Goal: Task Accomplishment & Management: Manage account settings

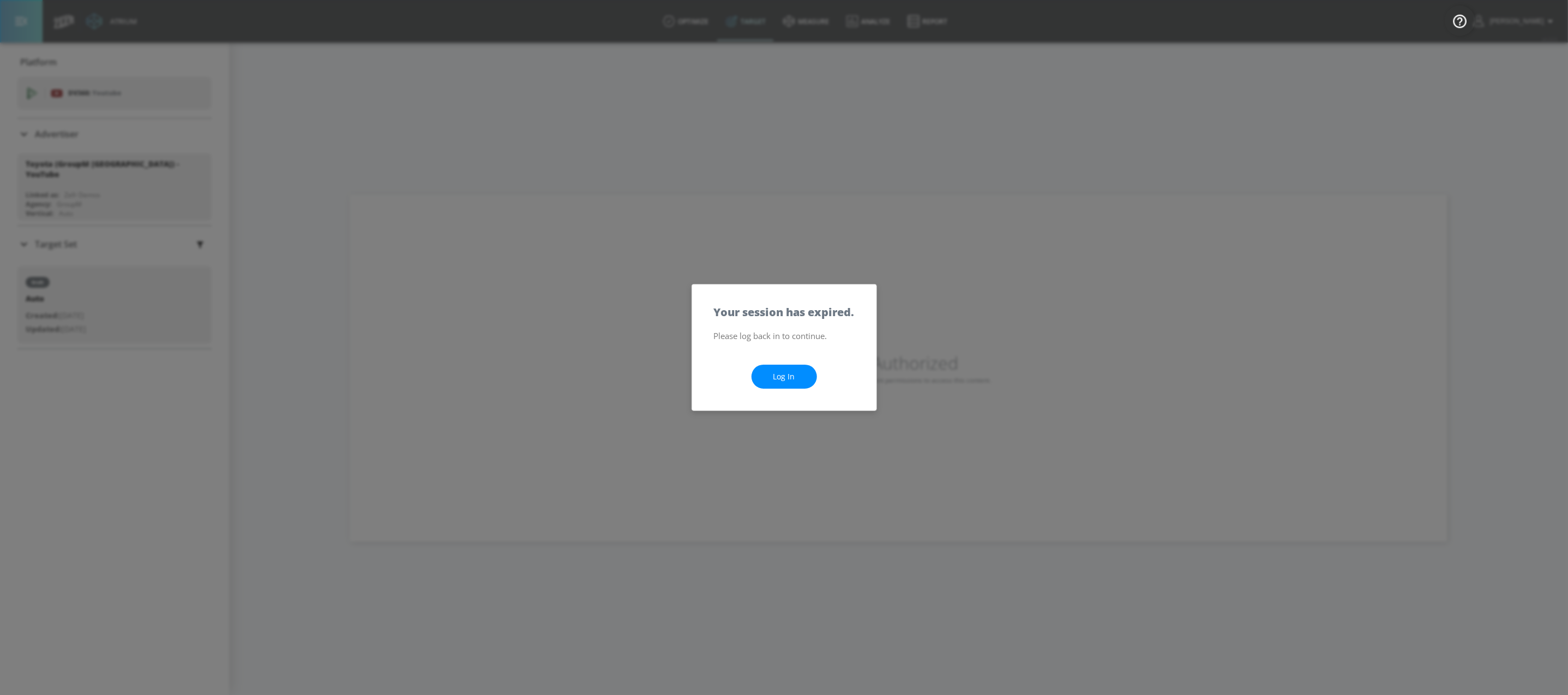
click at [786, 371] on link "Log In" at bounding box center [785, 377] width 66 height 24
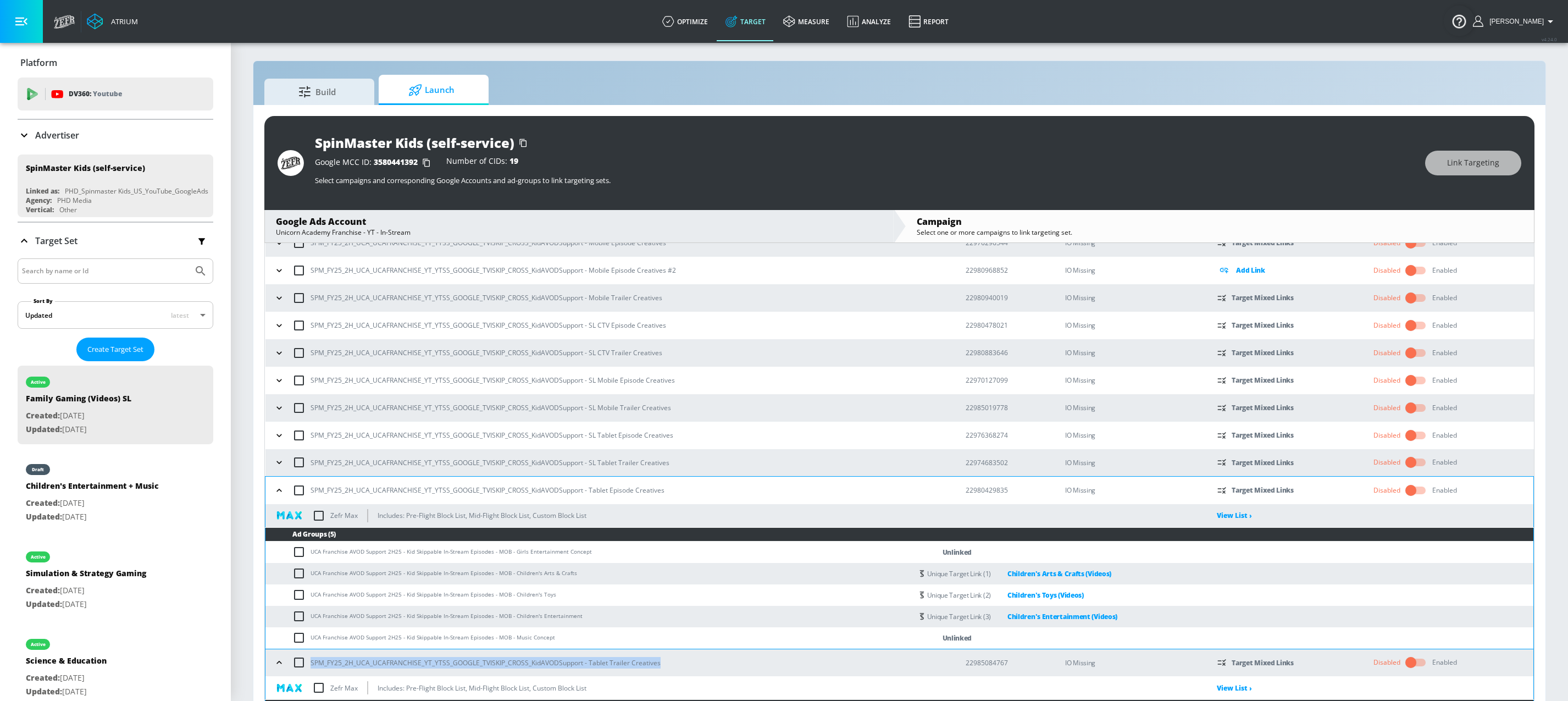
scroll to position [126, 0]
click at [71, 133] on p "Advertiser" at bounding box center [57, 136] width 44 height 12
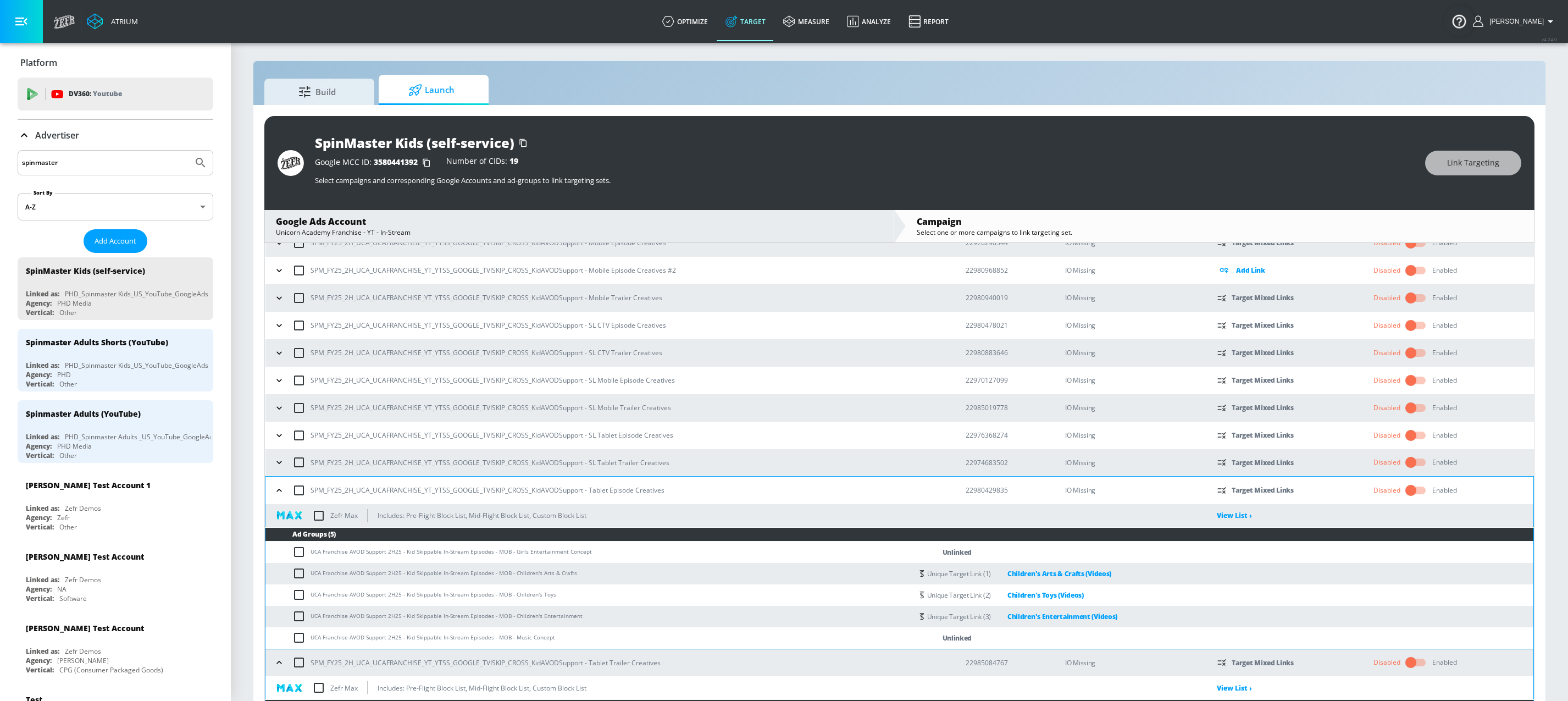
click at [129, 171] on div "spinmaster" at bounding box center [115, 163] width 196 height 25
click at [129, 170] on input "spinmaster" at bounding box center [105, 163] width 166 height 14
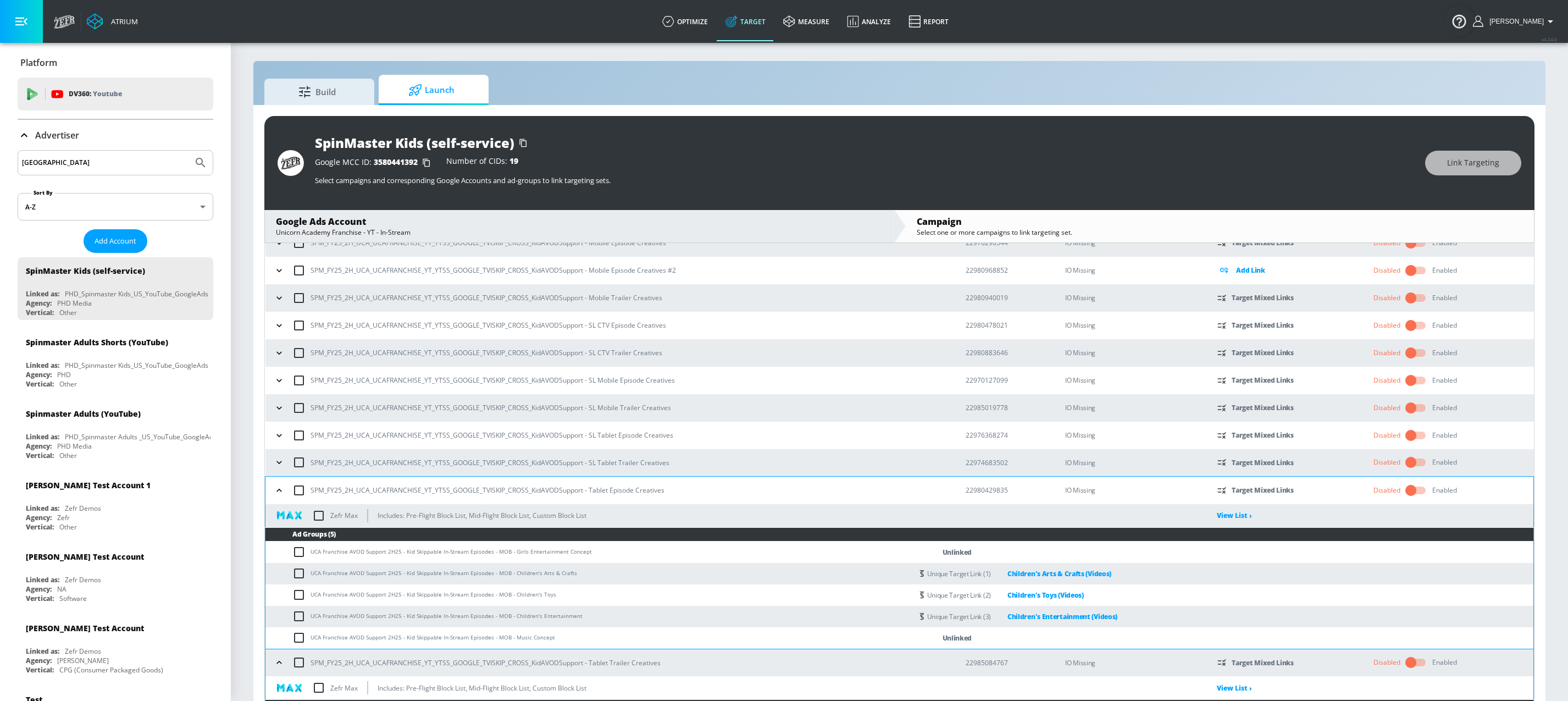
type input "[GEOGRAPHIC_DATA]"
click at [188, 151] on button "Submit Search" at bounding box center [200, 163] width 24 height 24
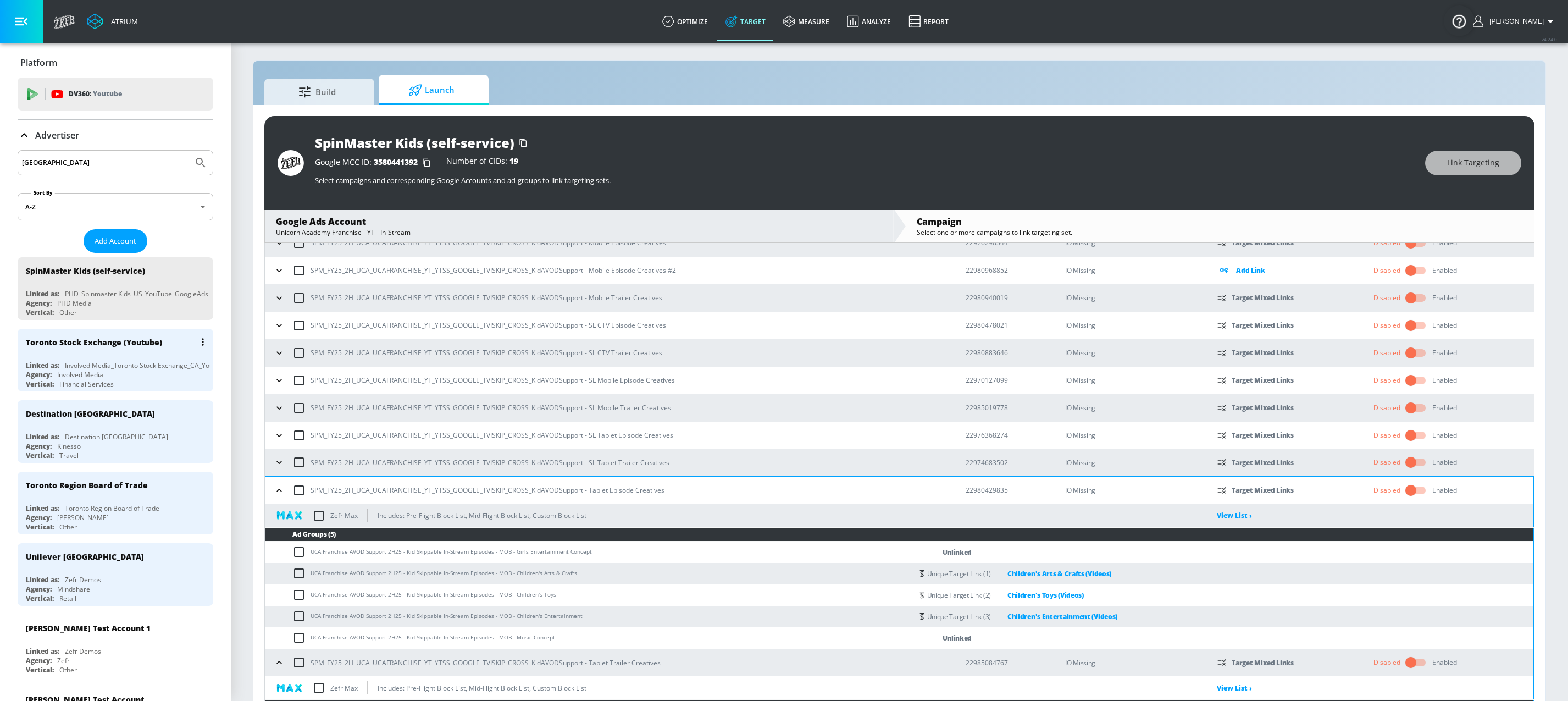
click at [109, 365] on div "Involved Media_Toronto Stock Exchange_CA_YouTube_GoogleAds" at bounding box center [165, 365] width 200 height 9
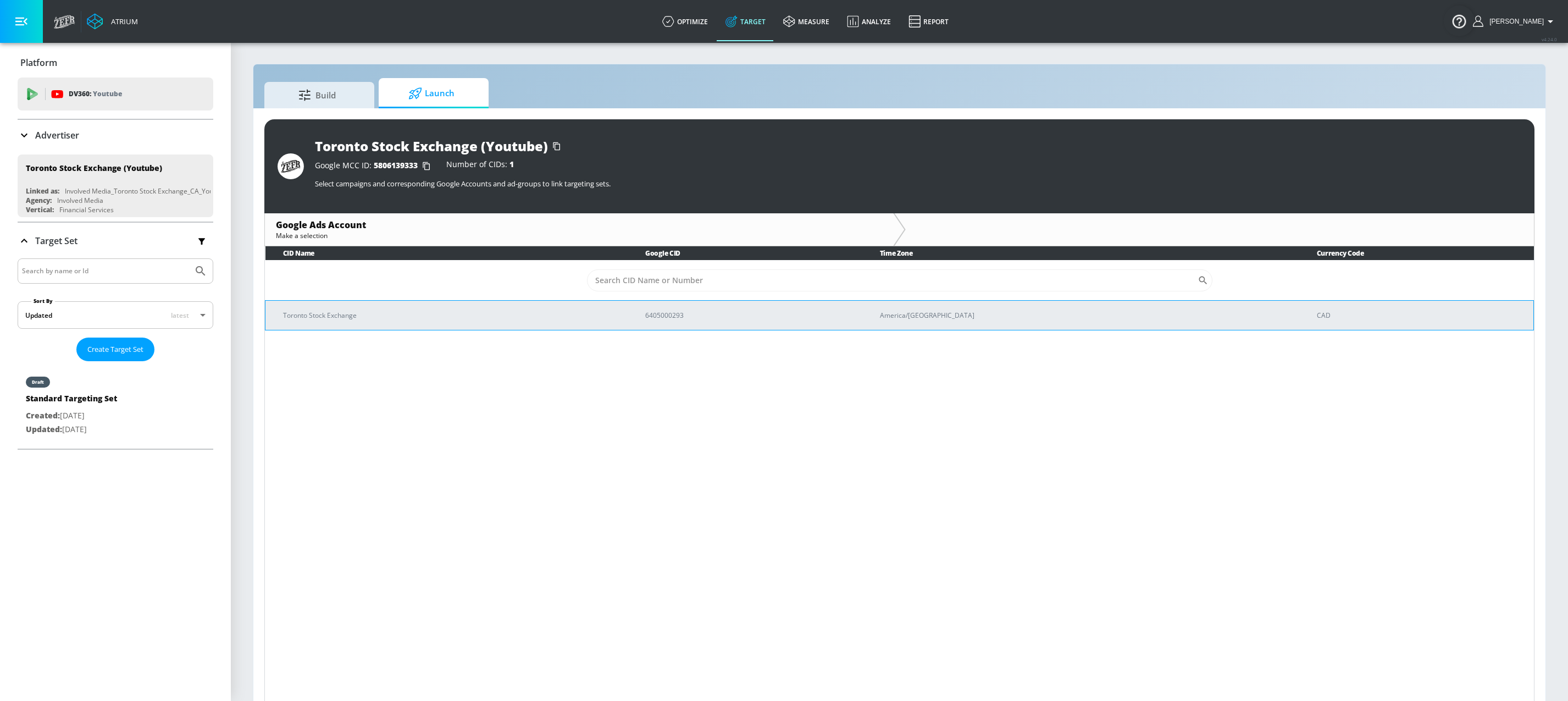
click at [382, 318] on p "Toronto Stock Exchange" at bounding box center [450, 315] width 336 height 12
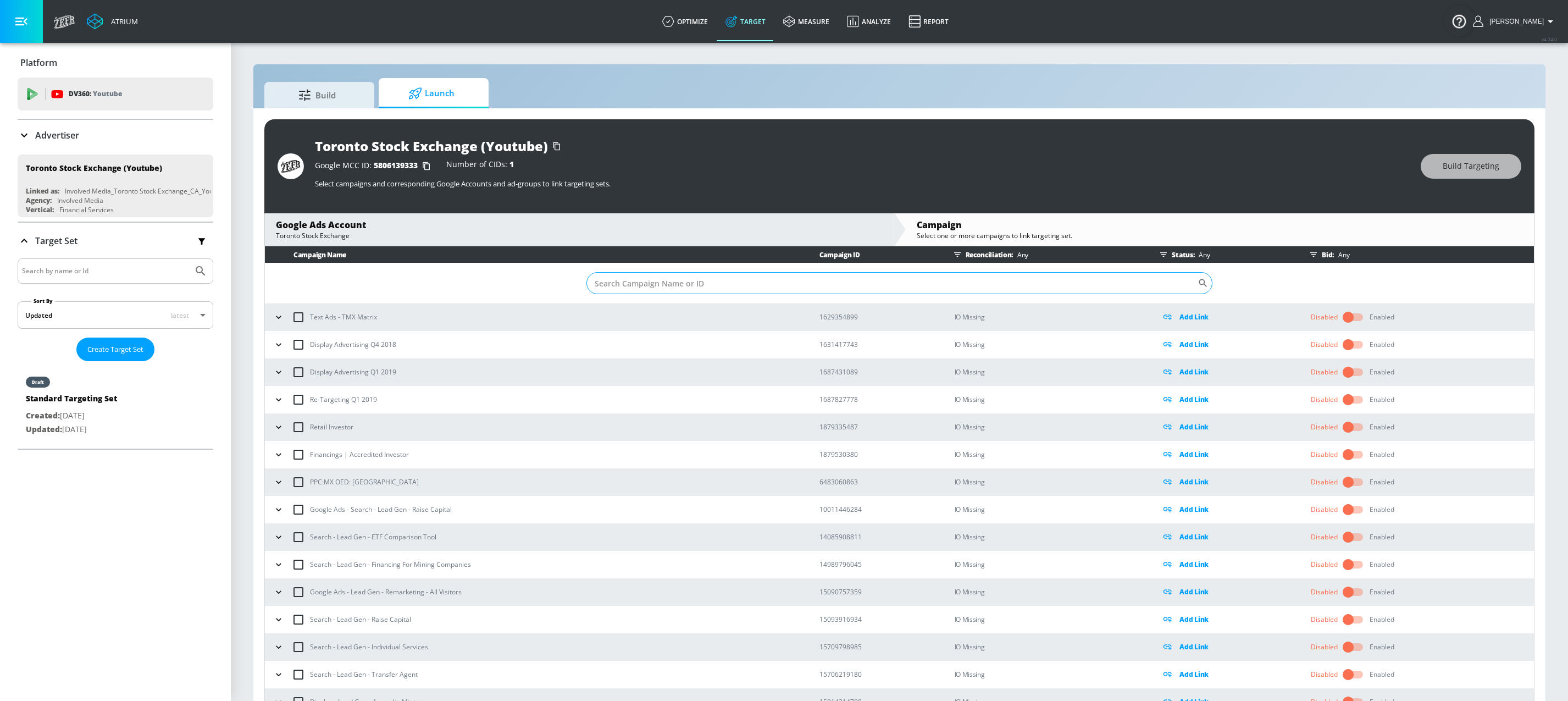
click at [736, 285] on input "Sort By" at bounding box center [892, 284] width 611 height 22
paste input "22983766763"
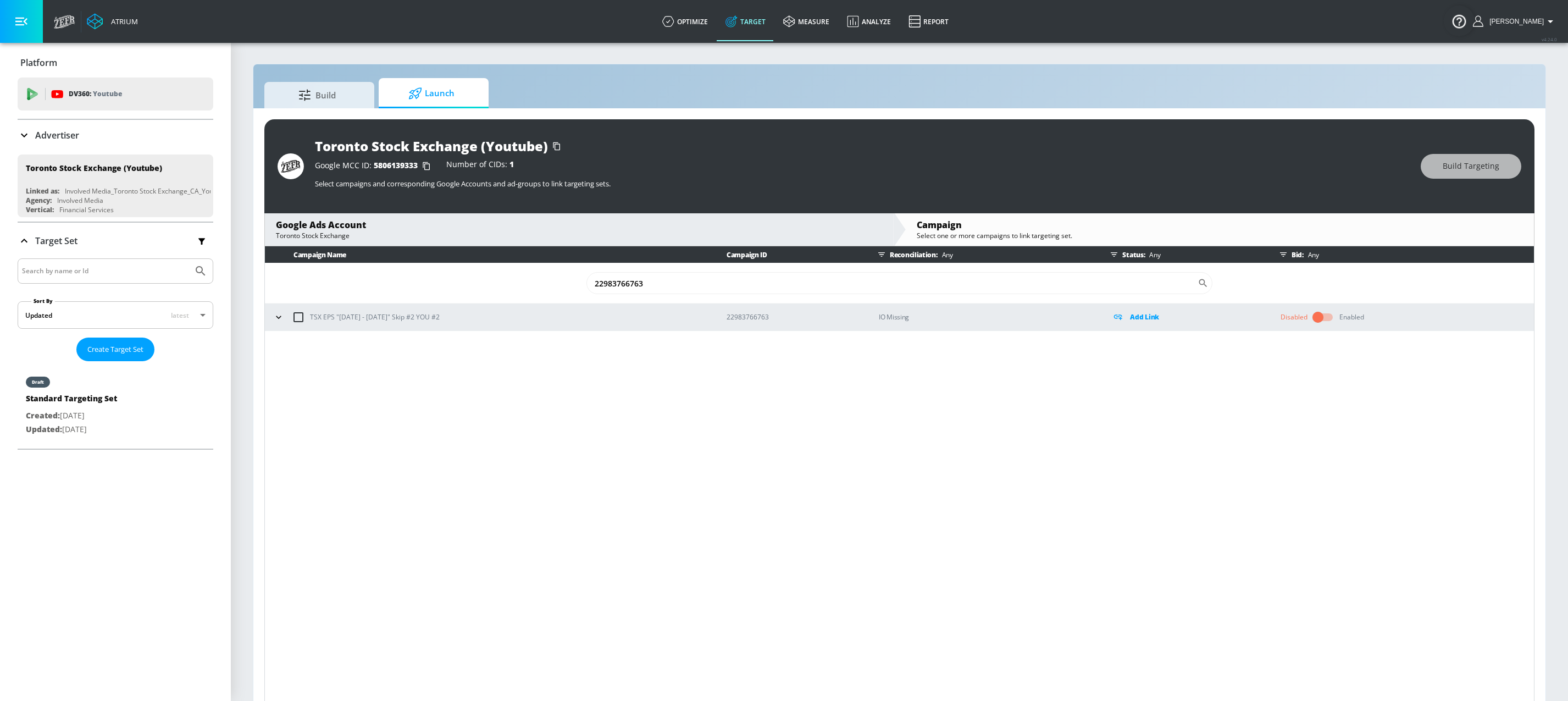
type input "22983766763"
click at [279, 317] on icon "button" at bounding box center [279, 317] width 11 height 11
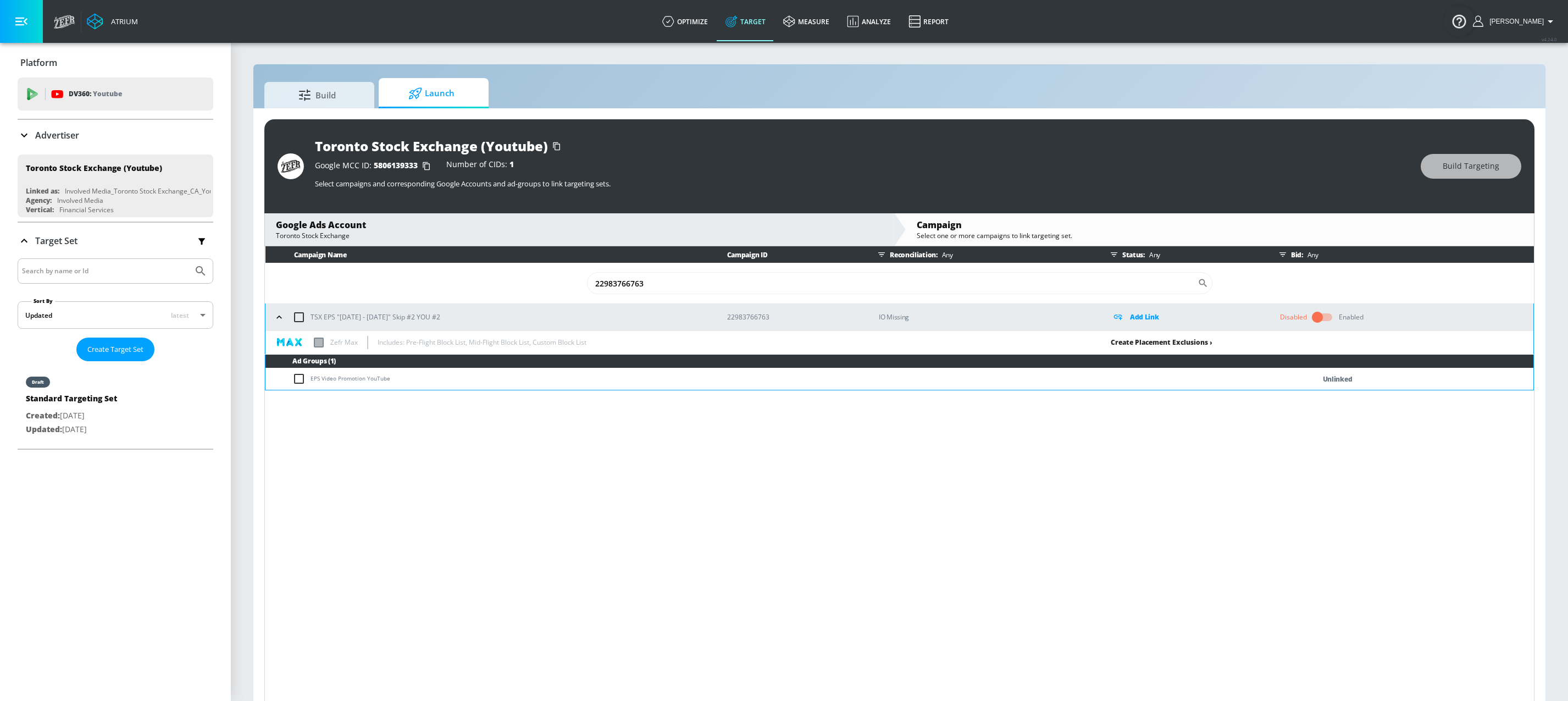
click at [1163, 340] on link "Create Placement Exclusions ›" at bounding box center [1162, 342] width 102 height 9
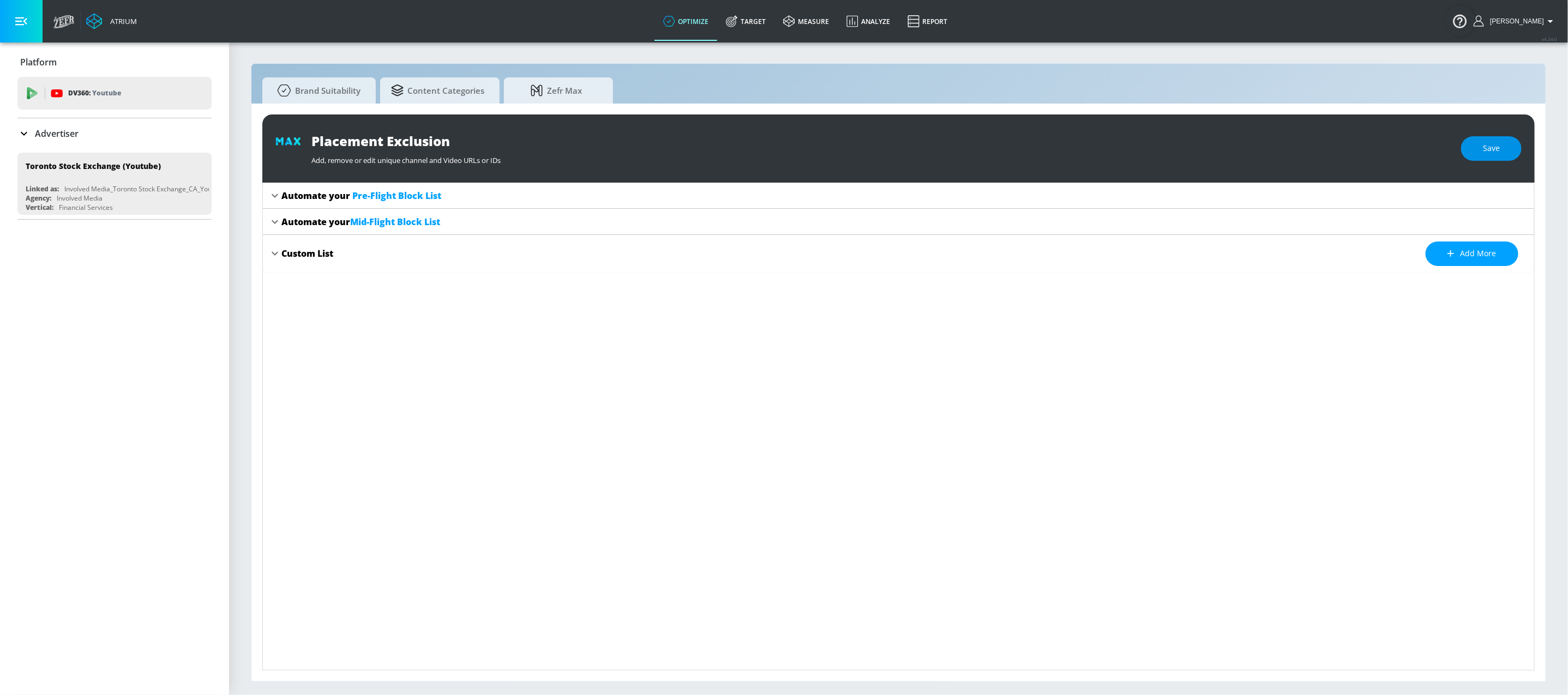
click at [1472, 136] on button "Save" at bounding box center [1491, 148] width 60 height 24
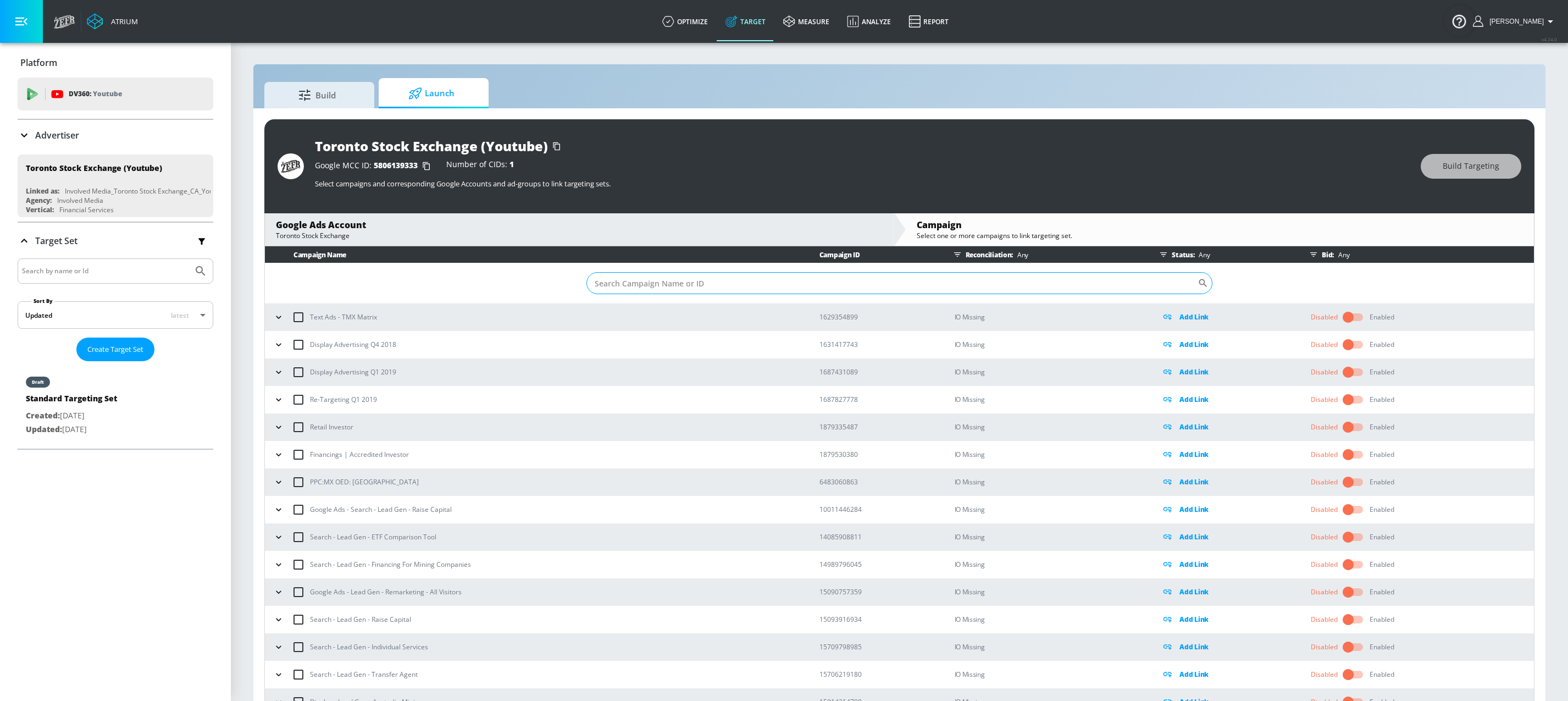
click at [678, 279] on input "Sort By" at bounding box center [892, 284] width 611 height 22
paste input "22983766763"
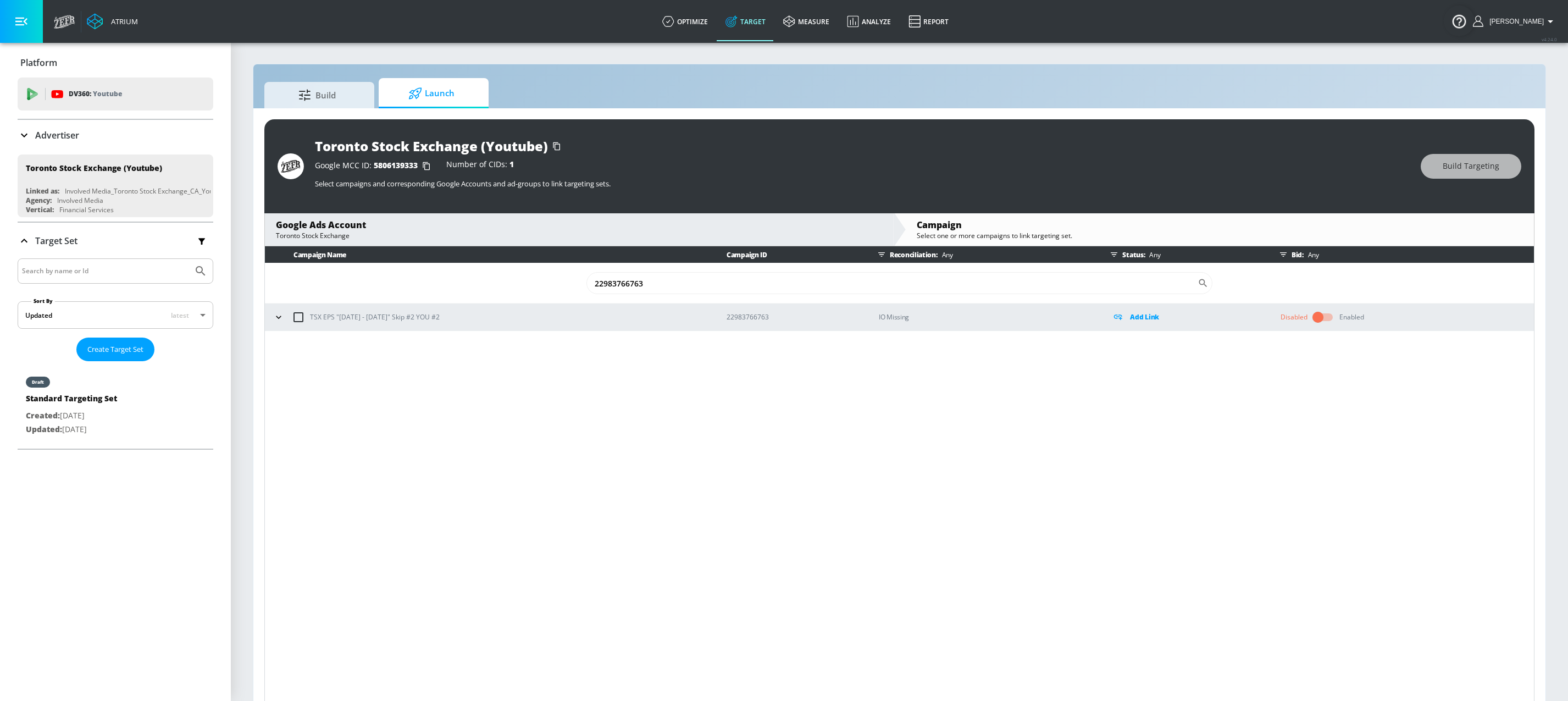
type input "22983766763"
click at [279, 325] on button "button" at bounding box center [279, 317] width 17 height 17
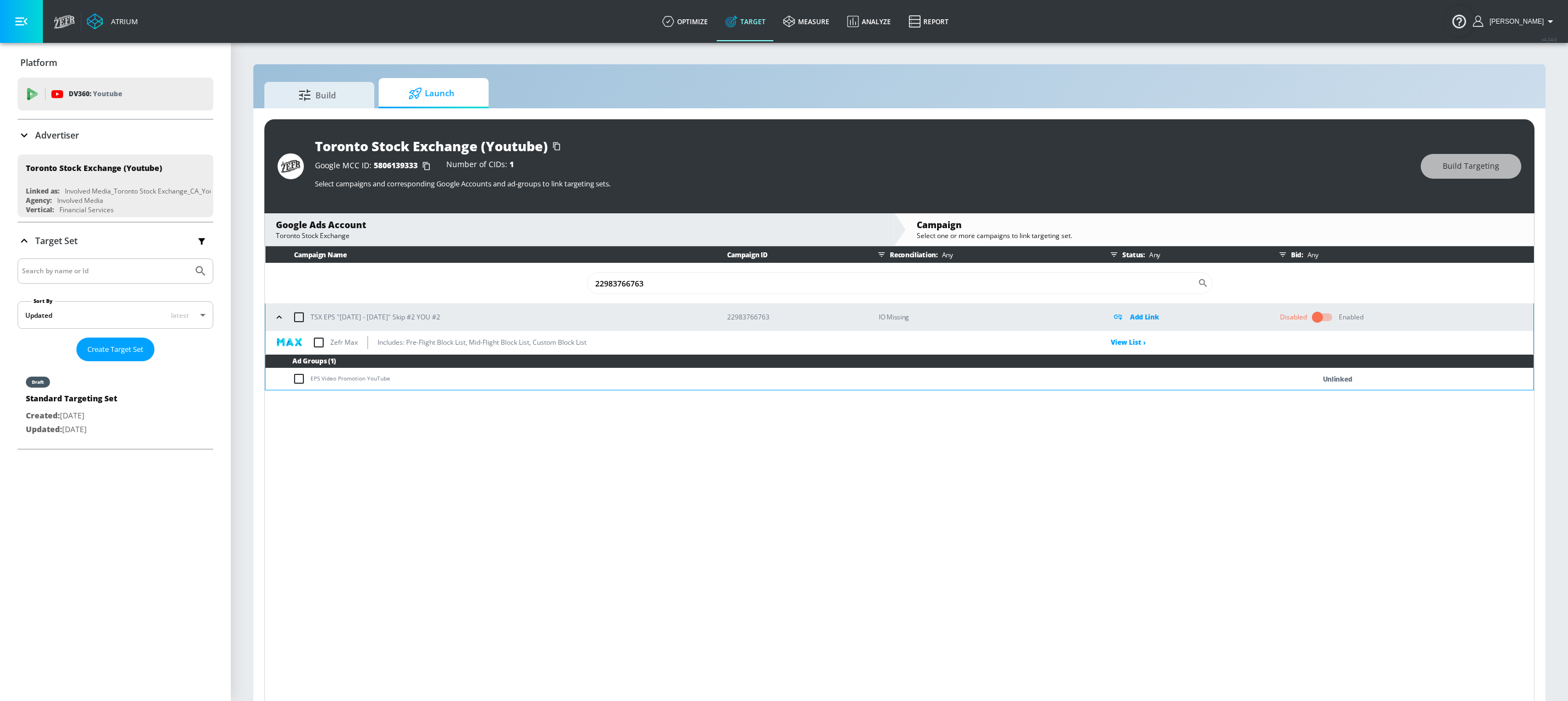
click at [321, 341] on input "checkbox" at bounding box center [319, 343] width 23 height 23
checkbox input "true"
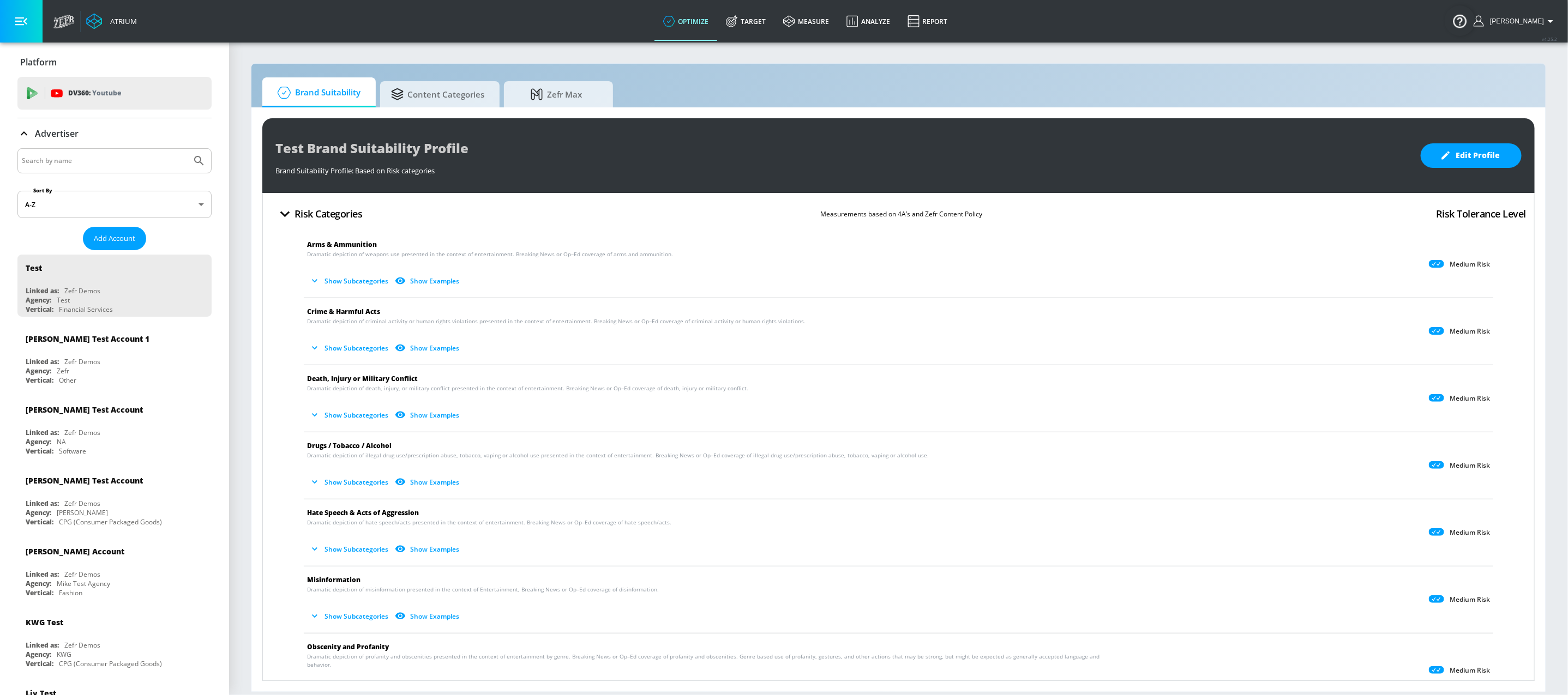
click at [96, 169] on div at bounding box center [114, 161] width 194 height 25
click at [98, 166] on input "Search by name" at bounding box center [104, 161] width 165 height 14
type input "toyota"
click at [187, 149] on button "Submit Search" at bounding box center [198, 161] width 24 height 24
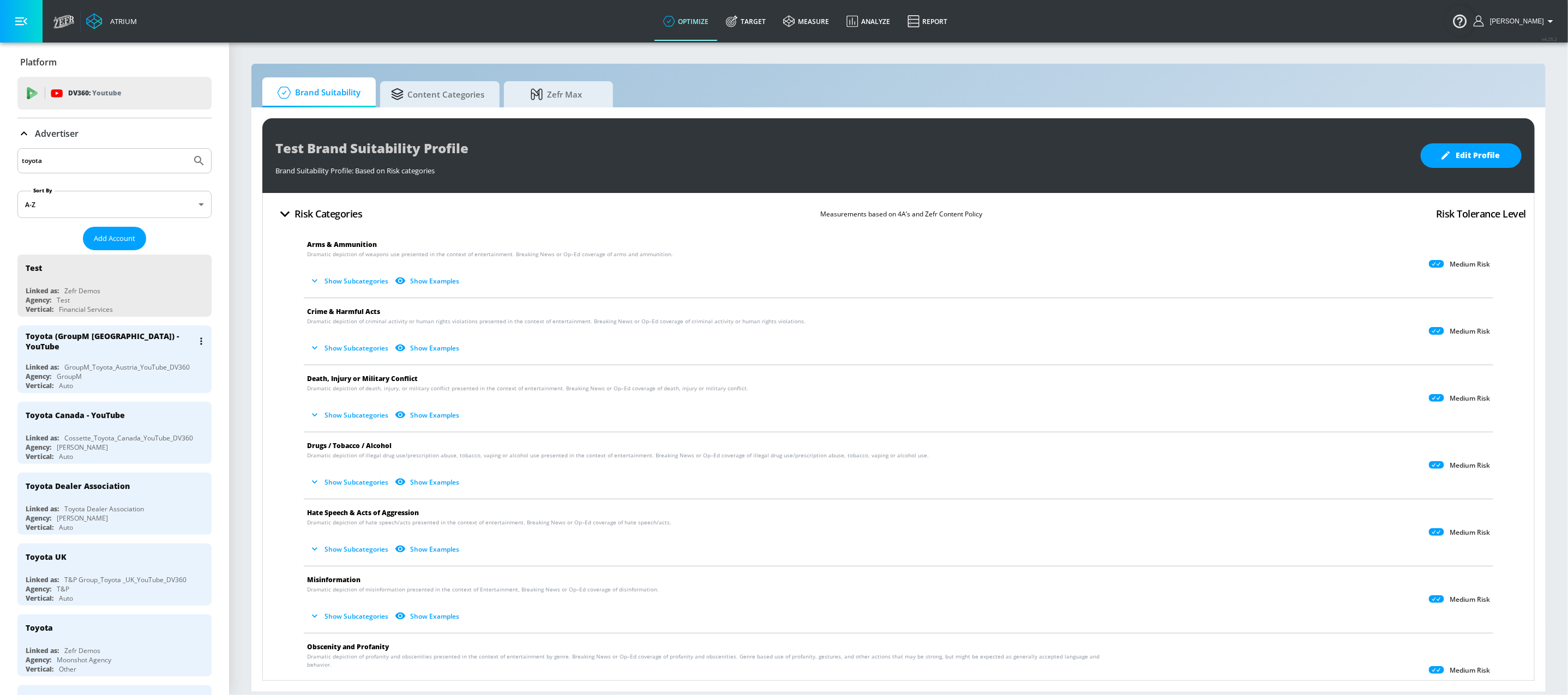
click at [112, 381] on div "Vertical: Auto" at bounding box center [117, 385] width 183 height 9
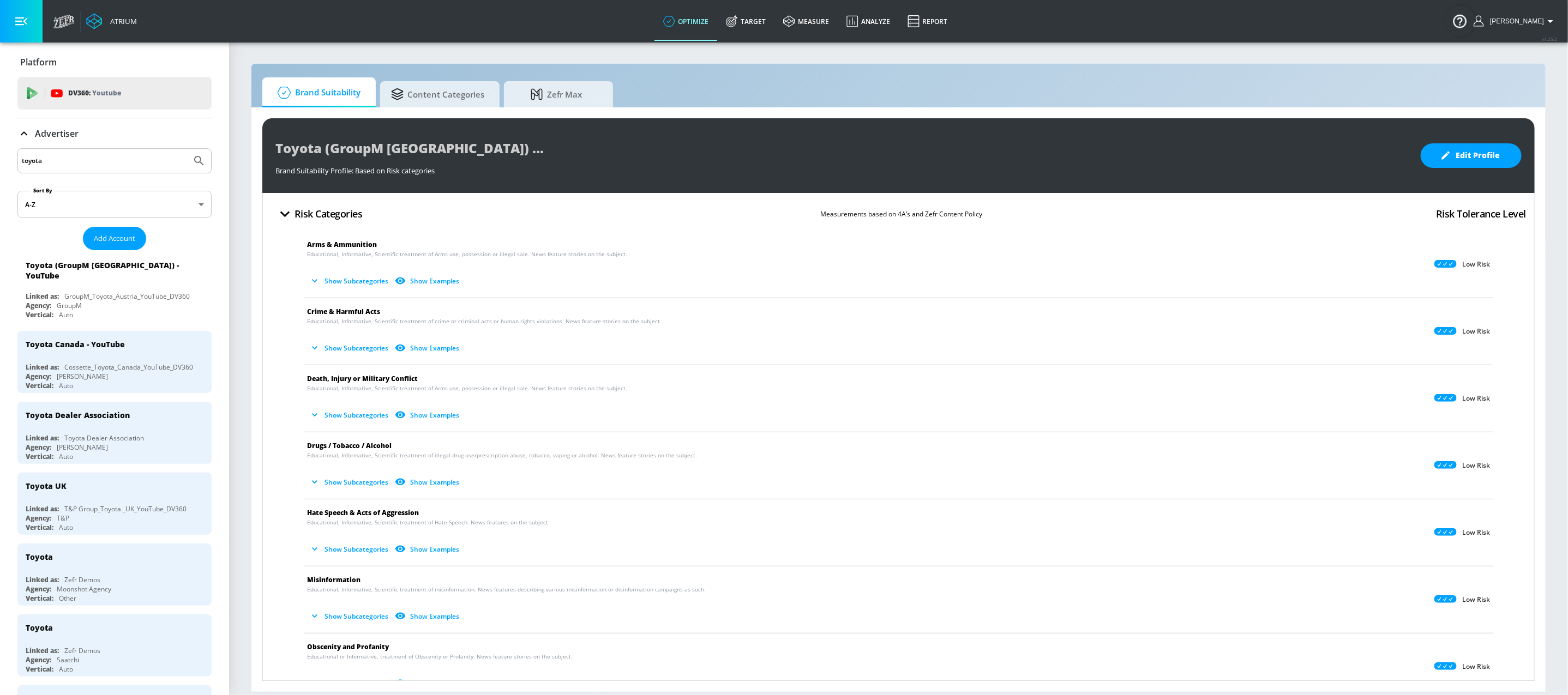
click at [738, 15] on icon at bounding box center [732, 21] width 12 height 12
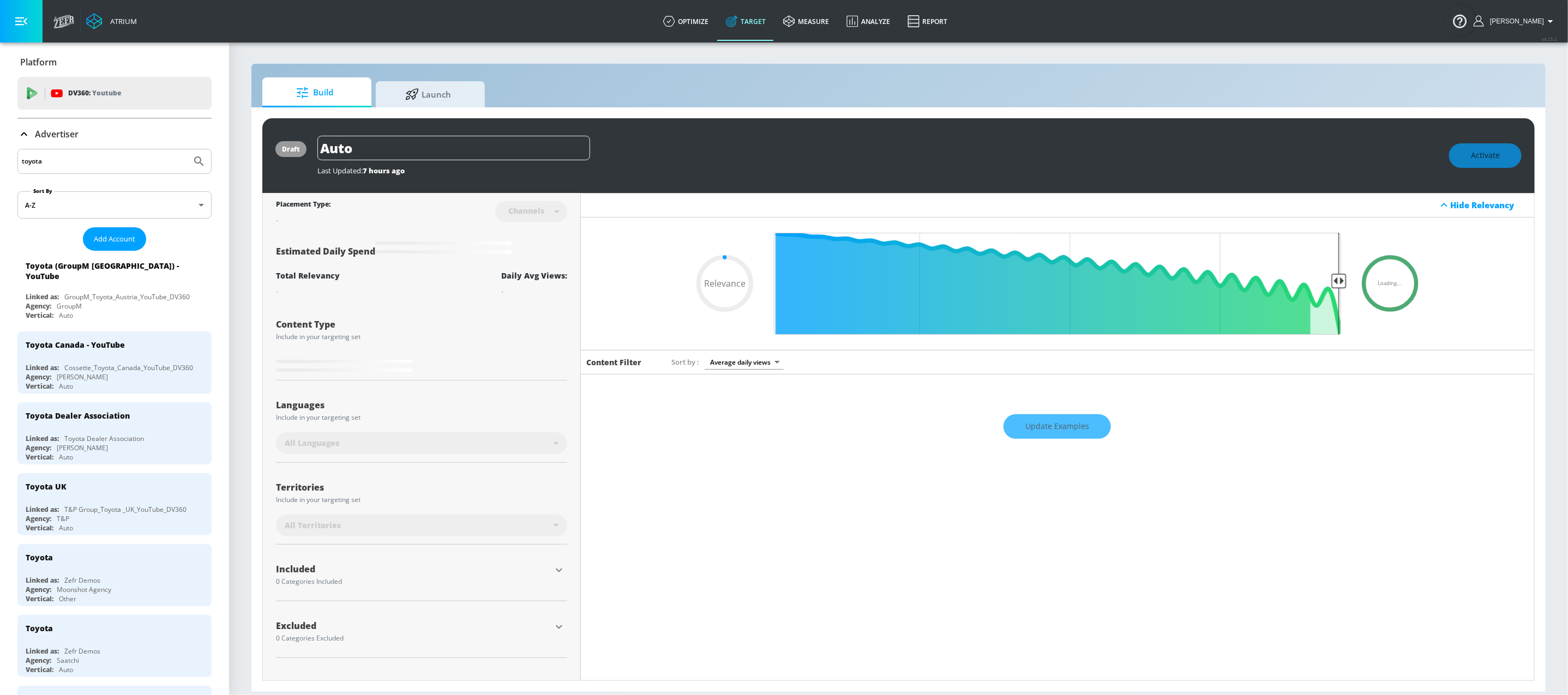
click at [23, 131] on icon at bounding box center [24, 134] width 13 height 13
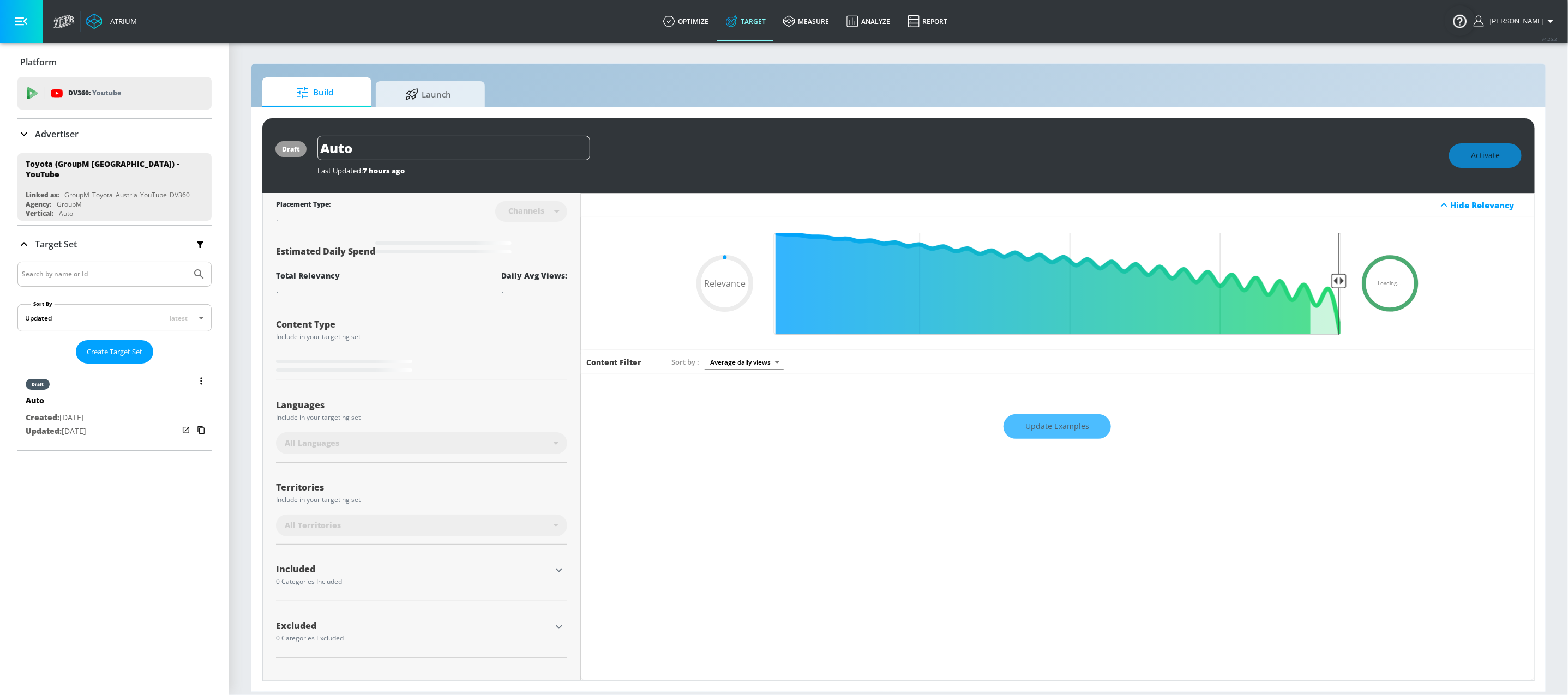
click at [77, 404] on div "Auto" at bounding box center [55, 403] width 60 height 16
type input "0.61"
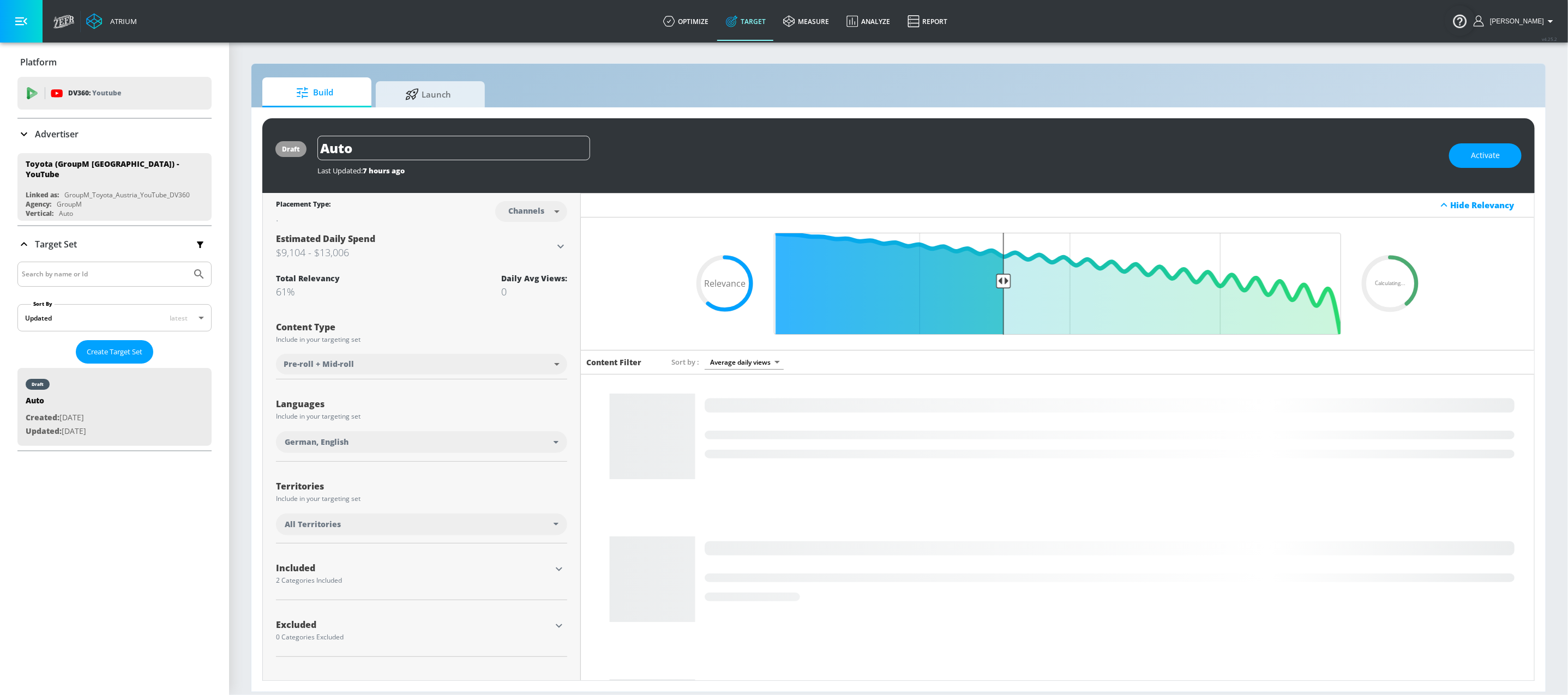
scroll to position [31, 0]
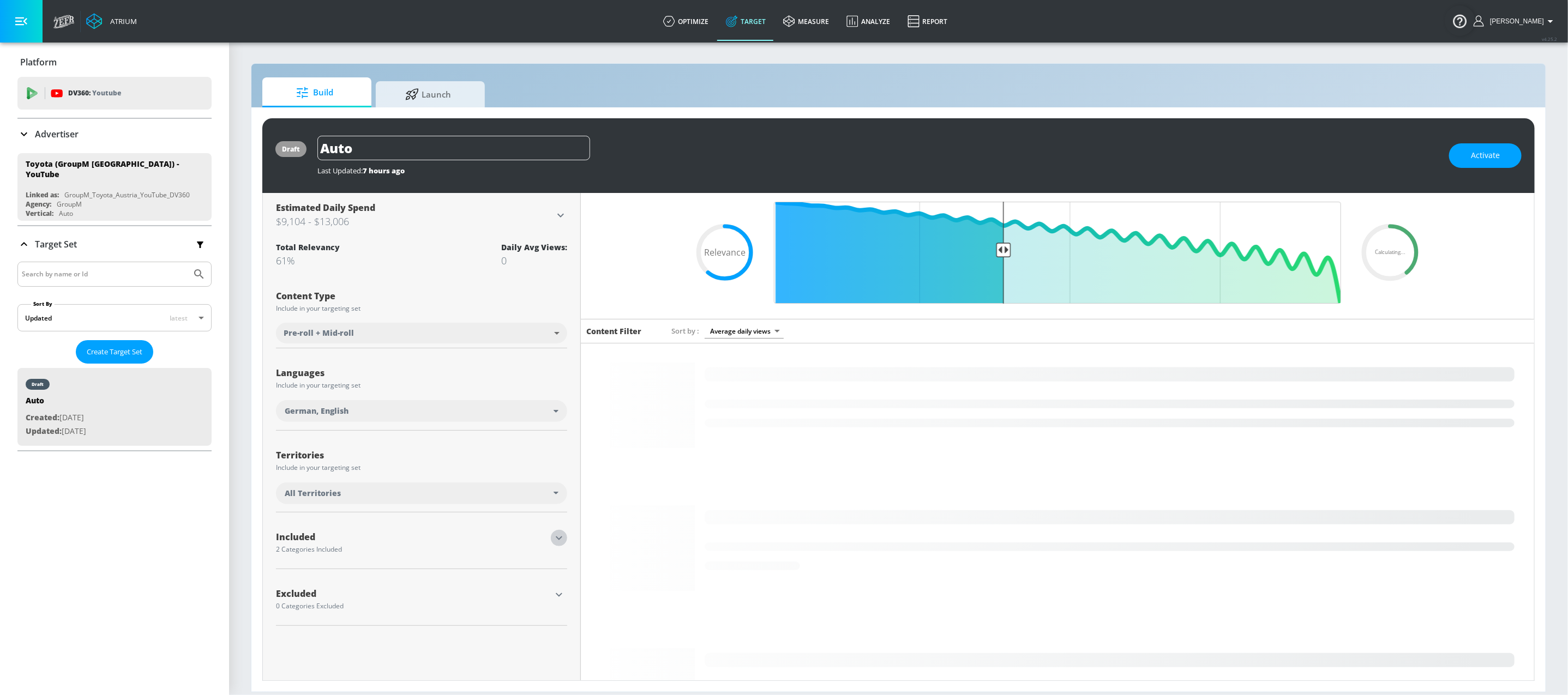
click at [553, 545] on icon "button" at bounding box center [559, 539] width 13 height 13
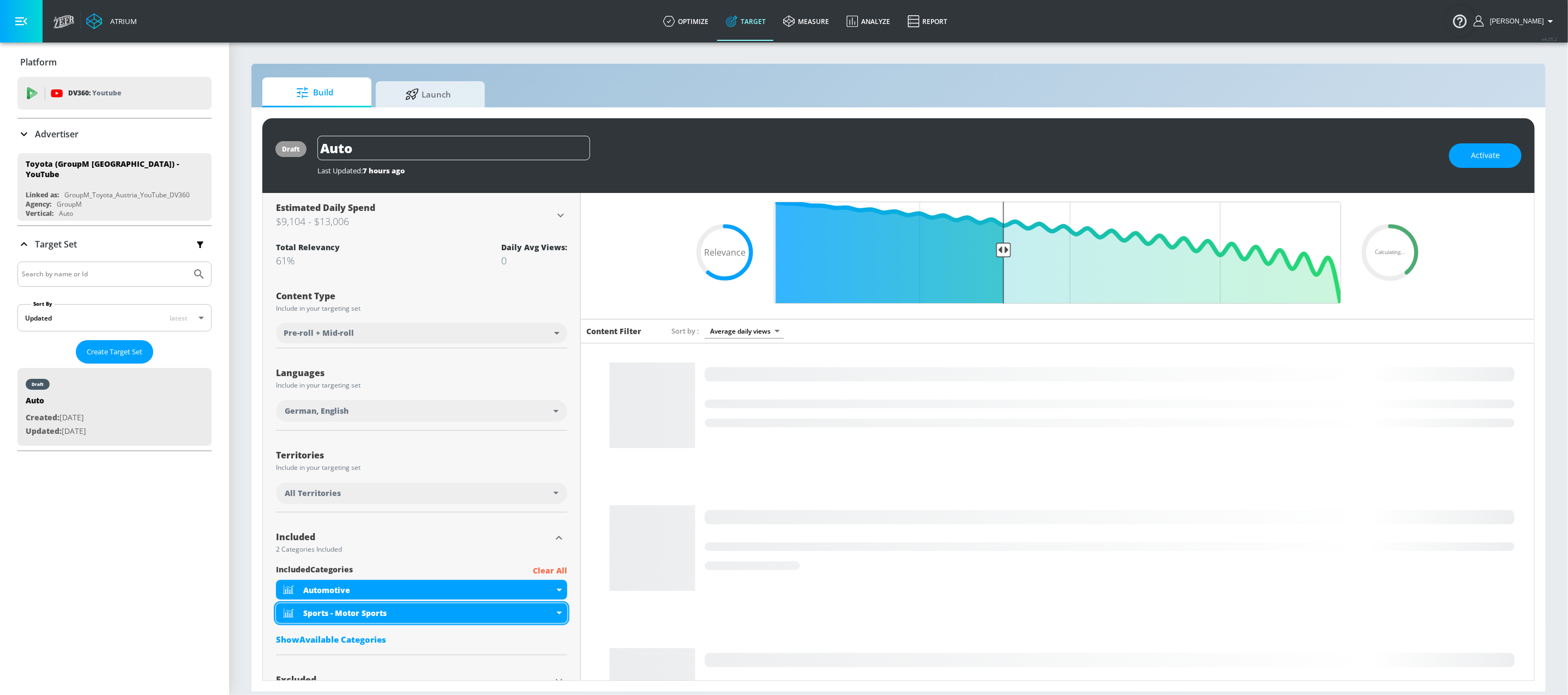
click at [368, 618] on div "Sports - Motor Sports" at bounding box center [429, 613] width 251 height 10
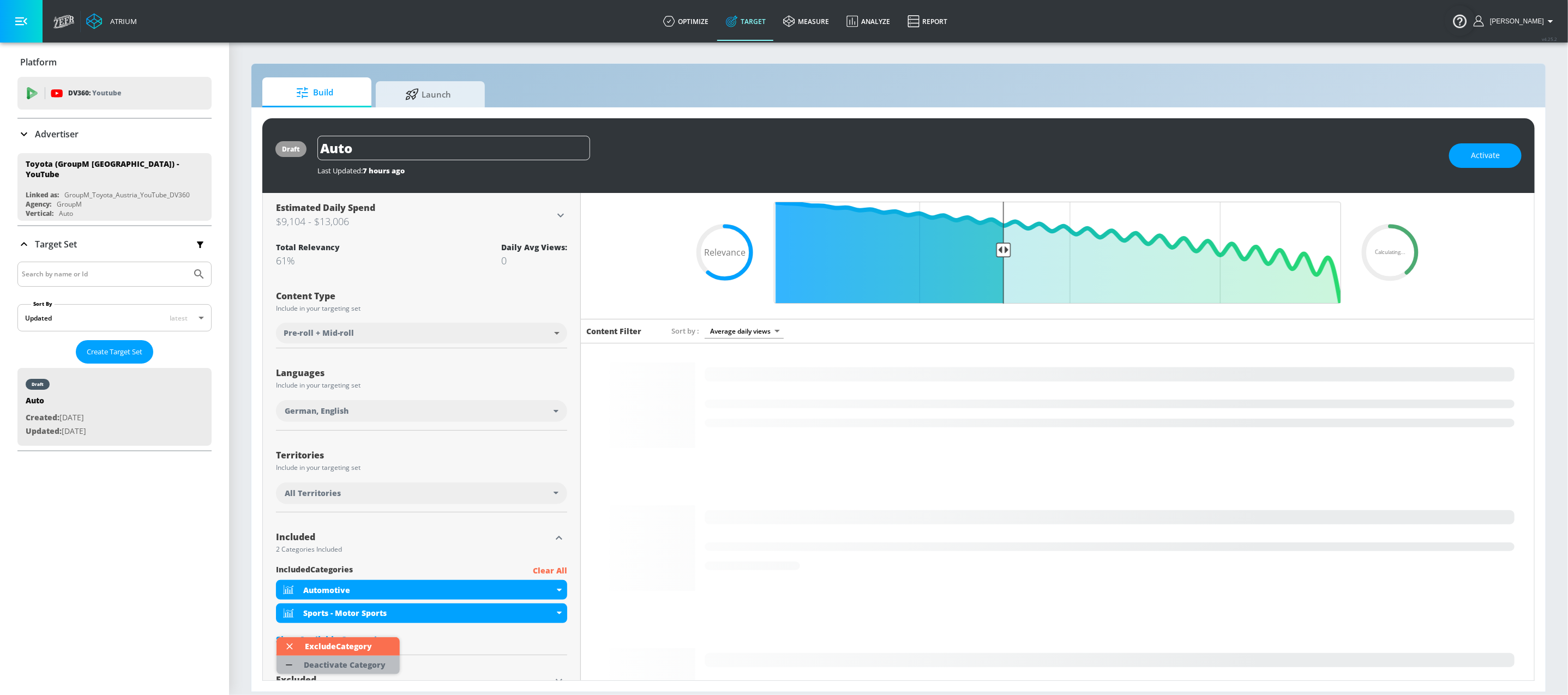
click at [379, 665] on div "Deactivate Category" at bounding box center [345, 665] width 82 height 8
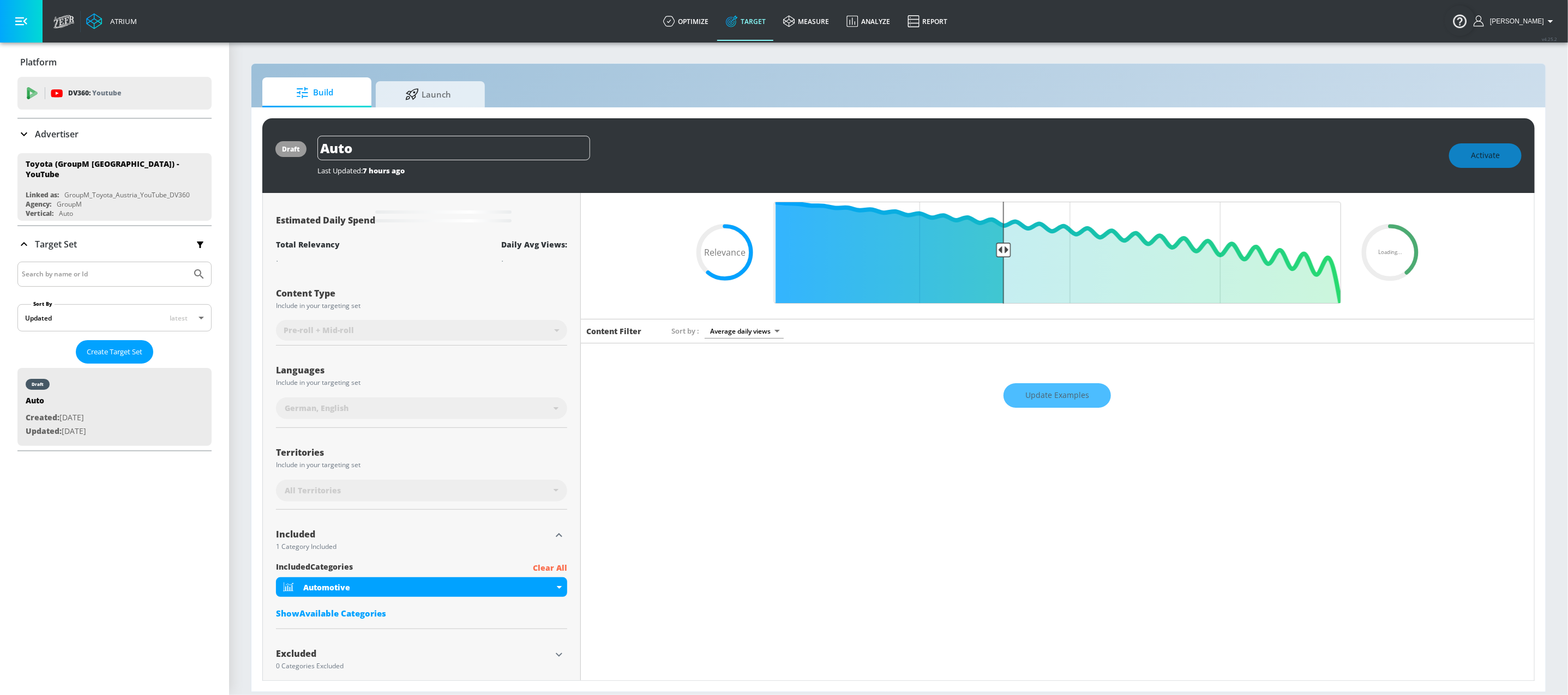
click at [1001, 396] on div "Update Examples" at bounding box center [1057, 396] width 953 height 38
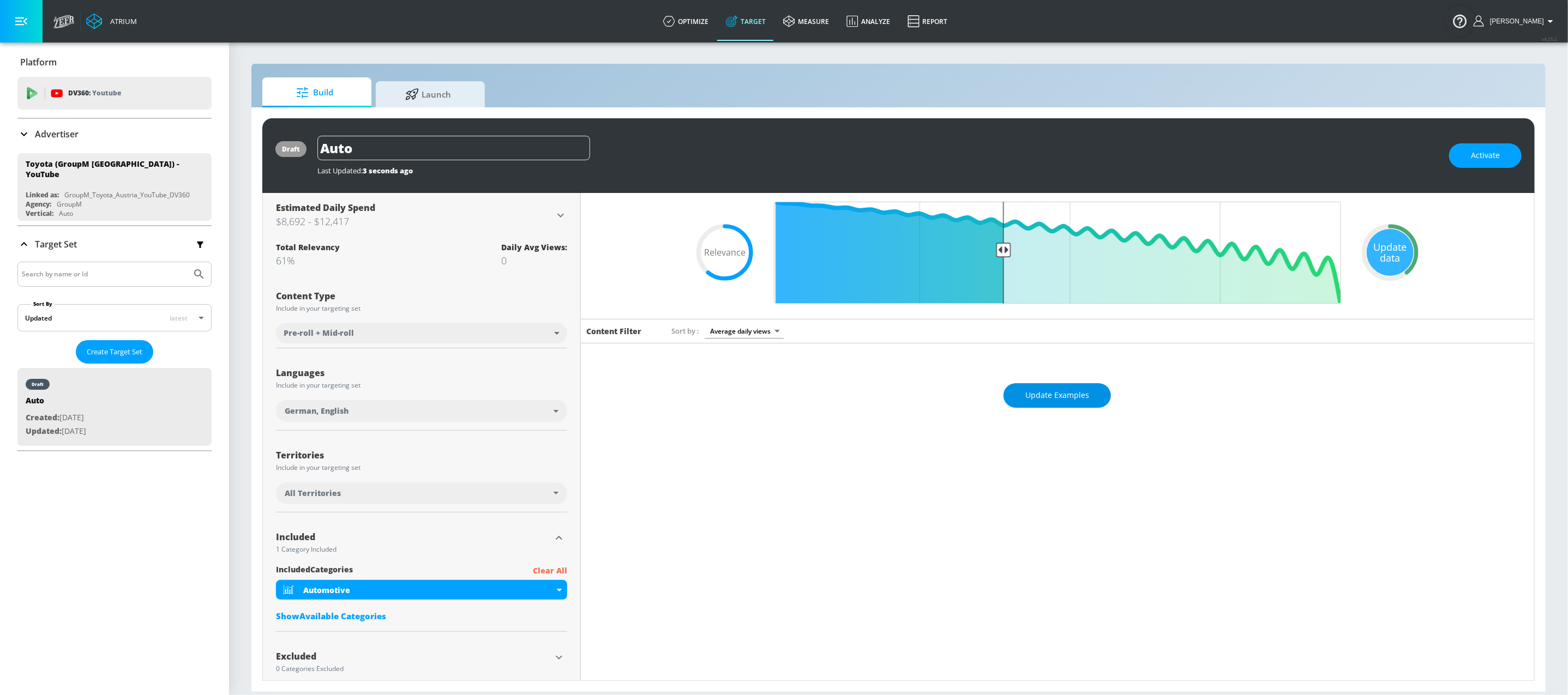
click at [1054, 400] on span "Update Examples" at bounding box center [1057, 396] width 64 height 13
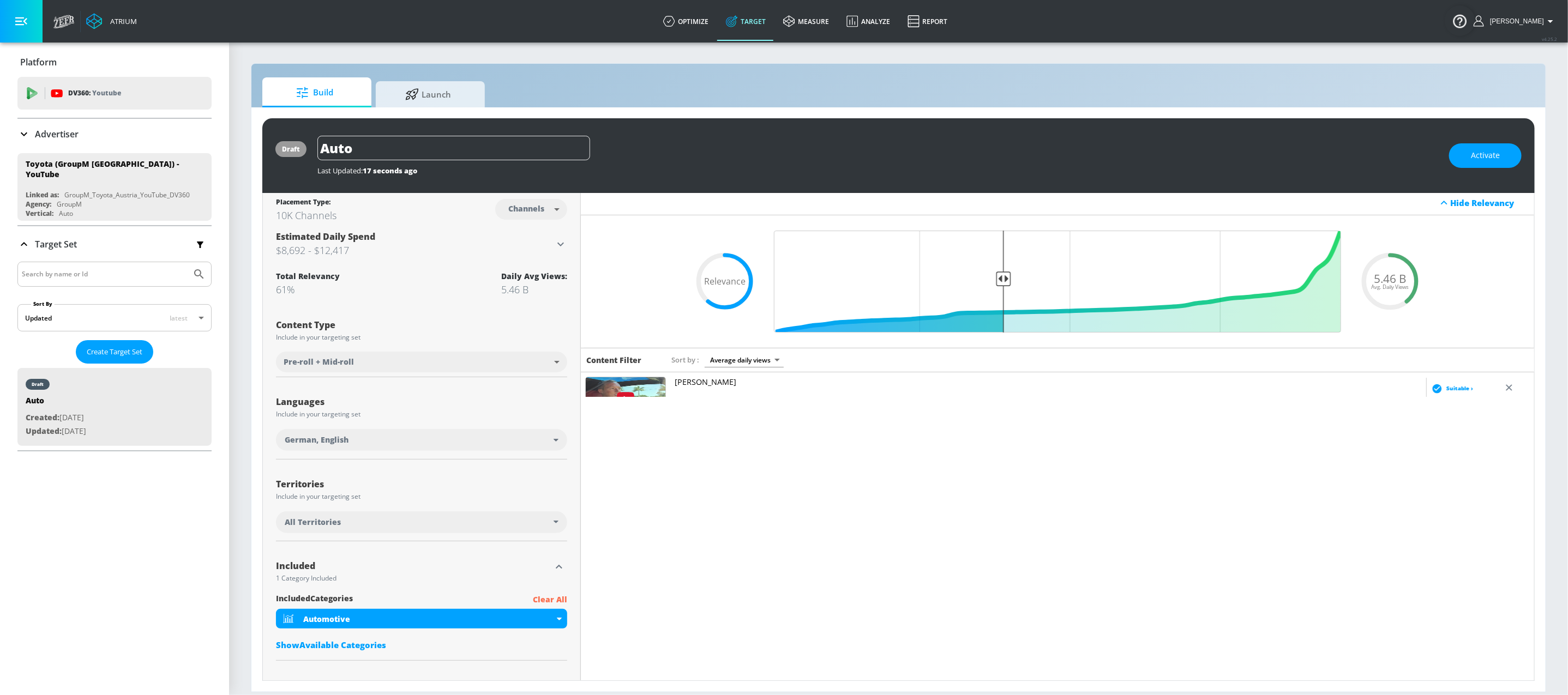
scroll to position [0, 0]
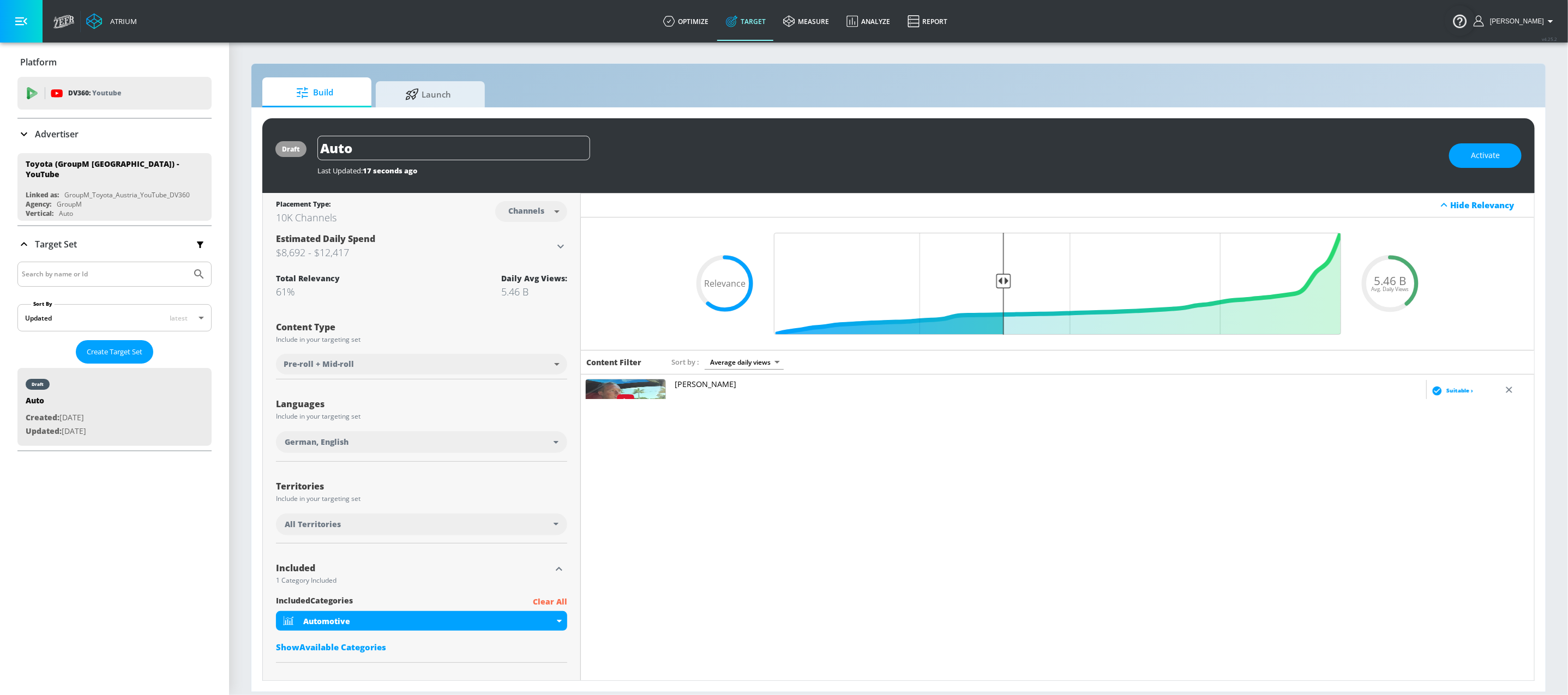
click at [766, 480] on div "Content Filter Sort by Average daily views avg_daily_views_last_7_days Cleetus …" at bounding box center [1057, 539] width 953 height 379
click at [1477, 146] on button "Activate" at bounding box center [1485, 156] width 72 height 24
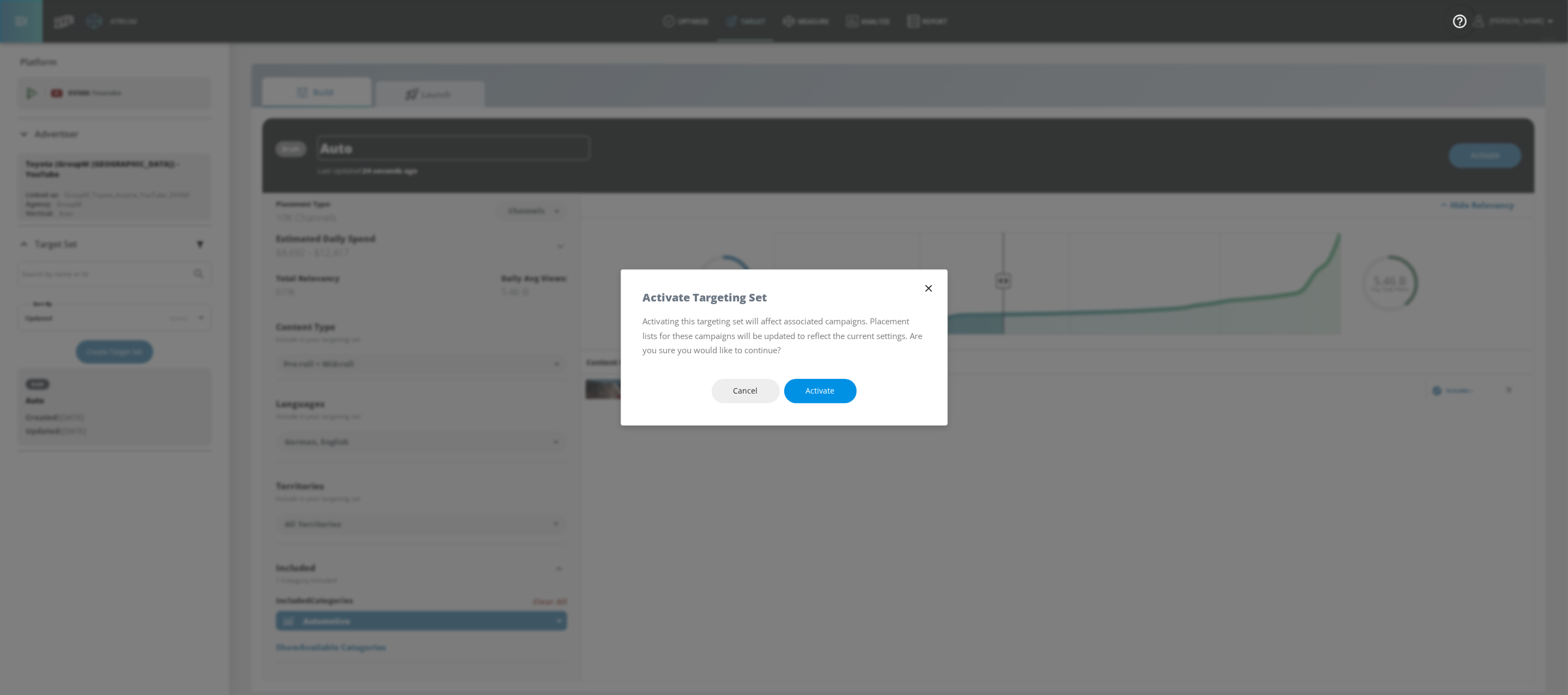
click at [832, 386] on span "Activate" at bounding box center [820, 391] width 29 height 13
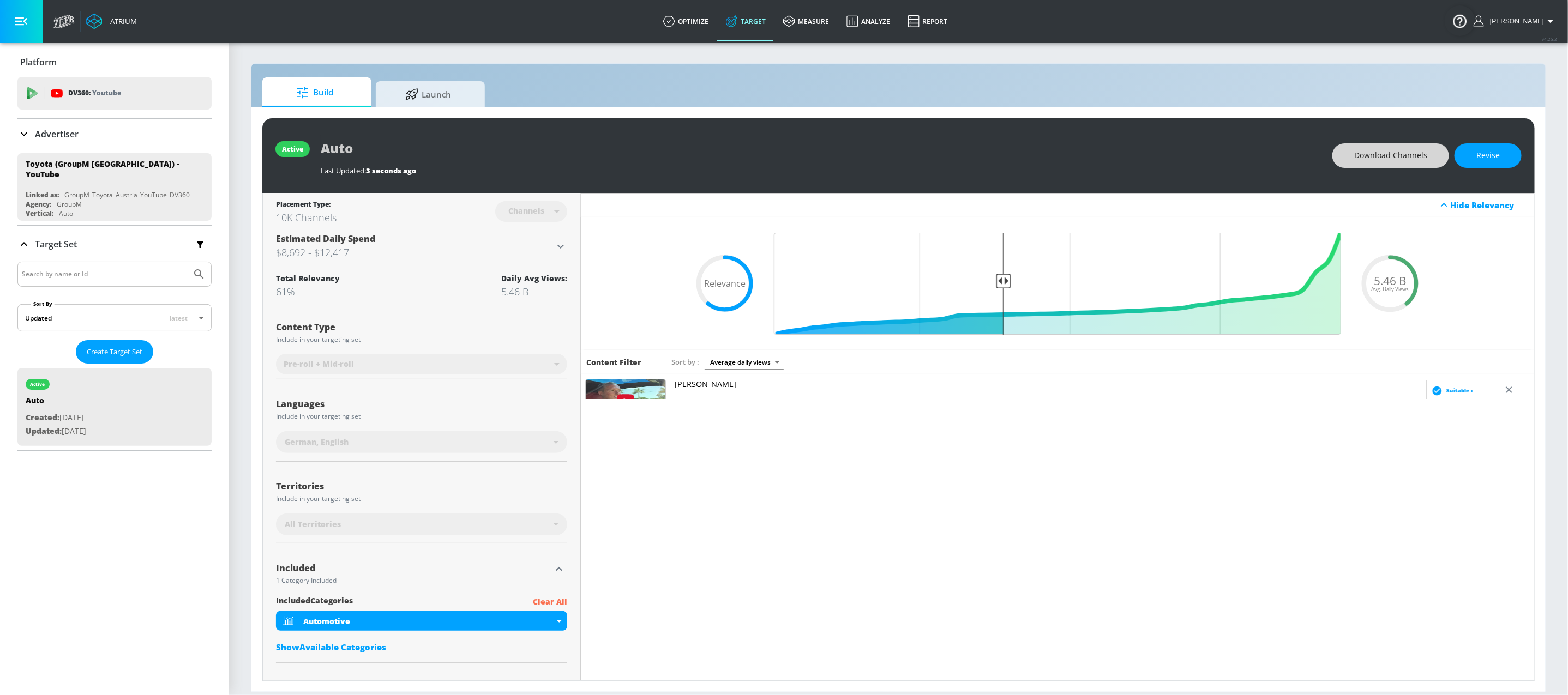
click at [1390, 162] on span "Download Channels" at bounding box center [1391, 156] width 73 height 13
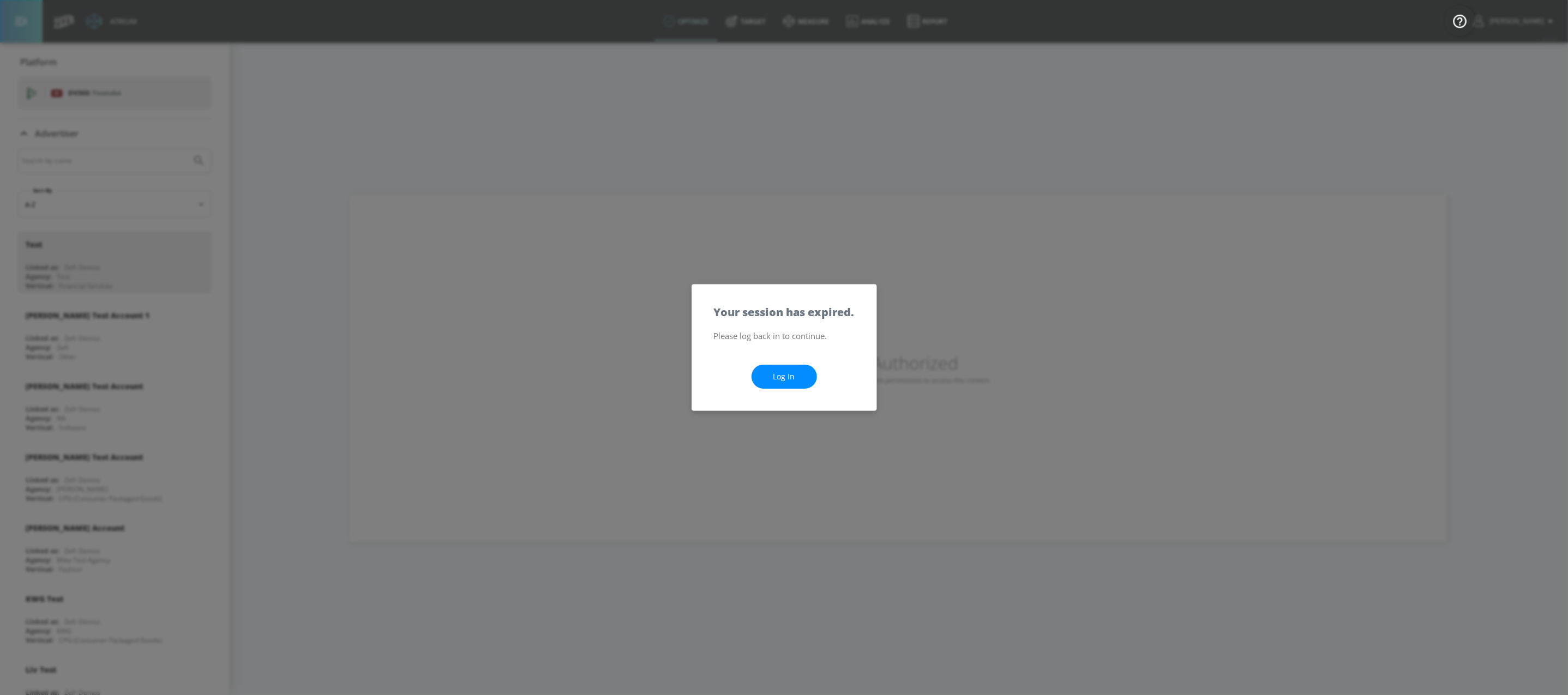
click at [765, 384] on link "Log In" at bounding box center [785, 377] width 66 height 24
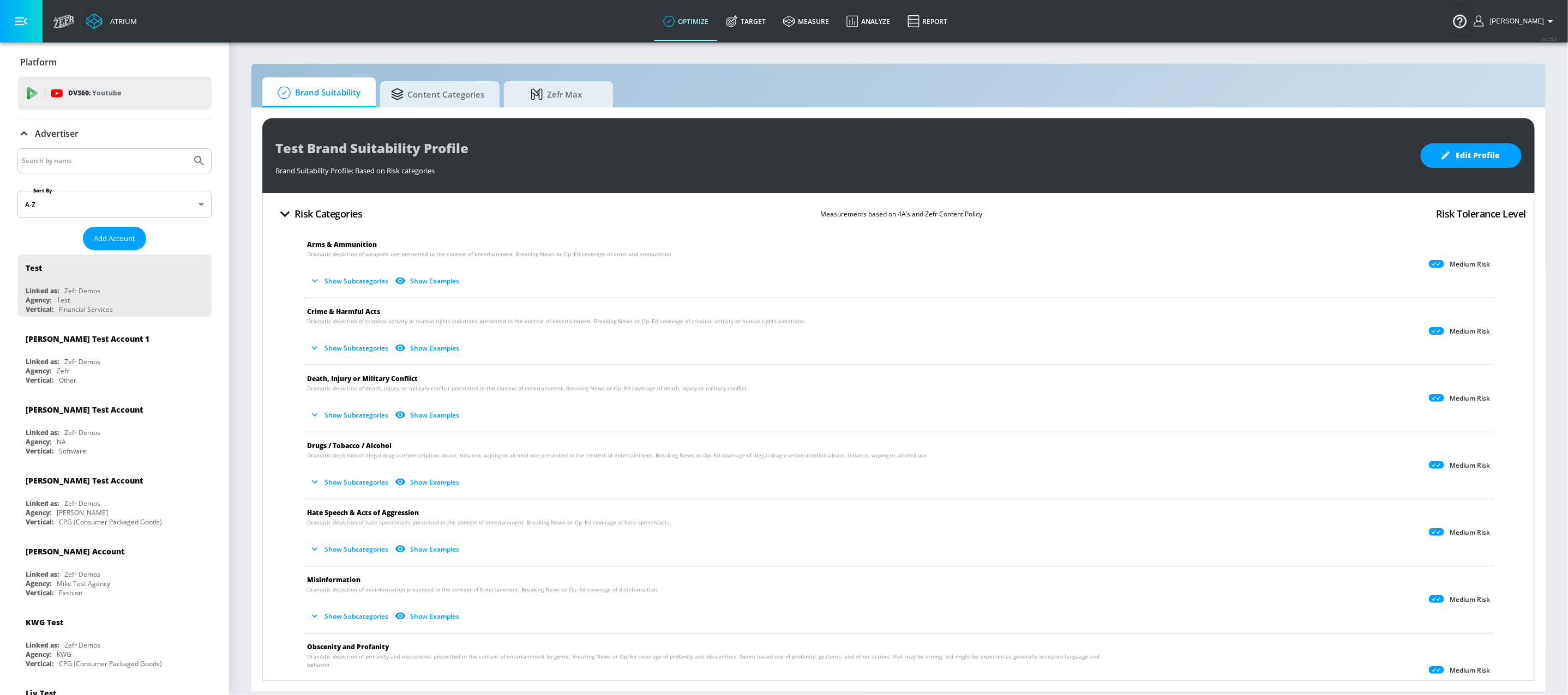
click at [101, 158] on input "Search by name" at bounding box center [104, 161] width 165 height 14
click at [187, 149] on button "Submit Search" at bounding box center [198, 161] width 24 height 24
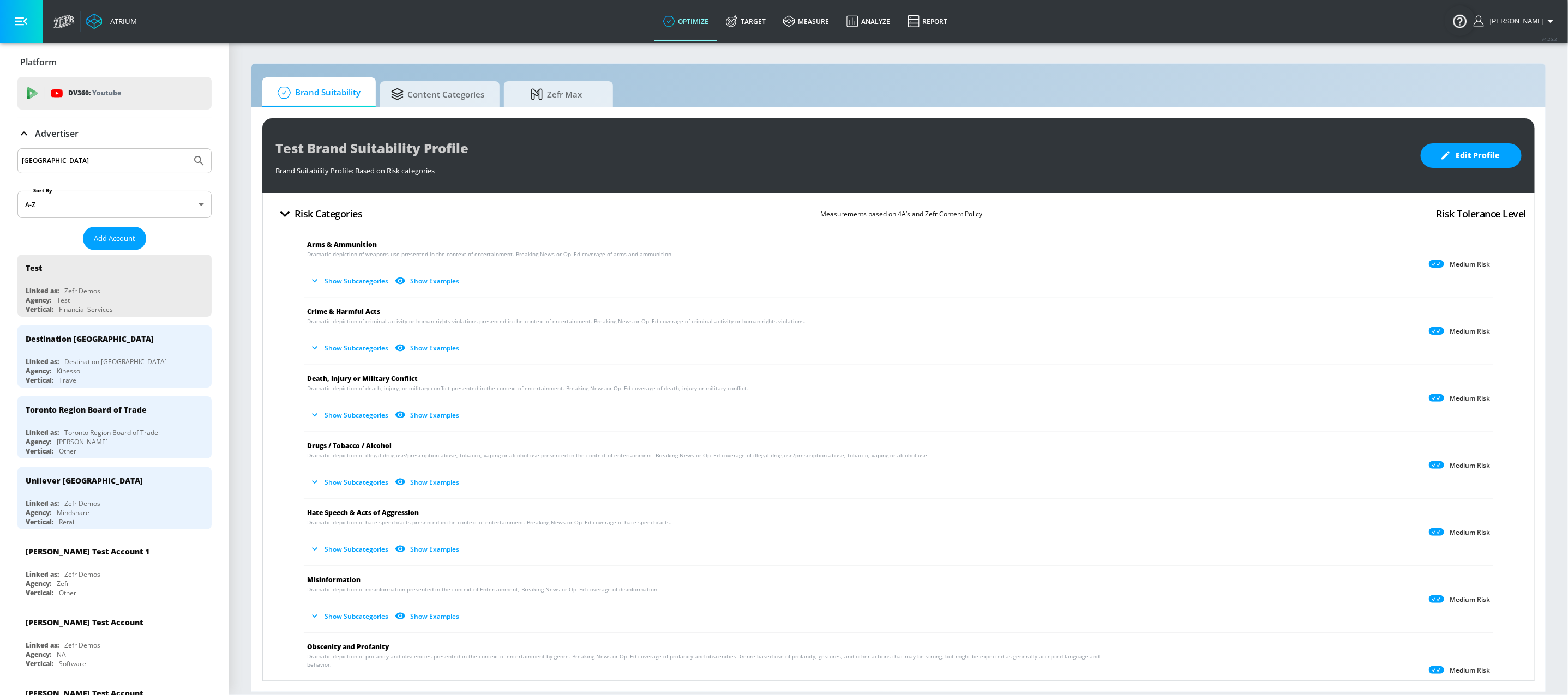
click at [130, 161] on input "[GEOGRAPHIC_DATA]" at bounding box center [104, 161] width 165 height 14
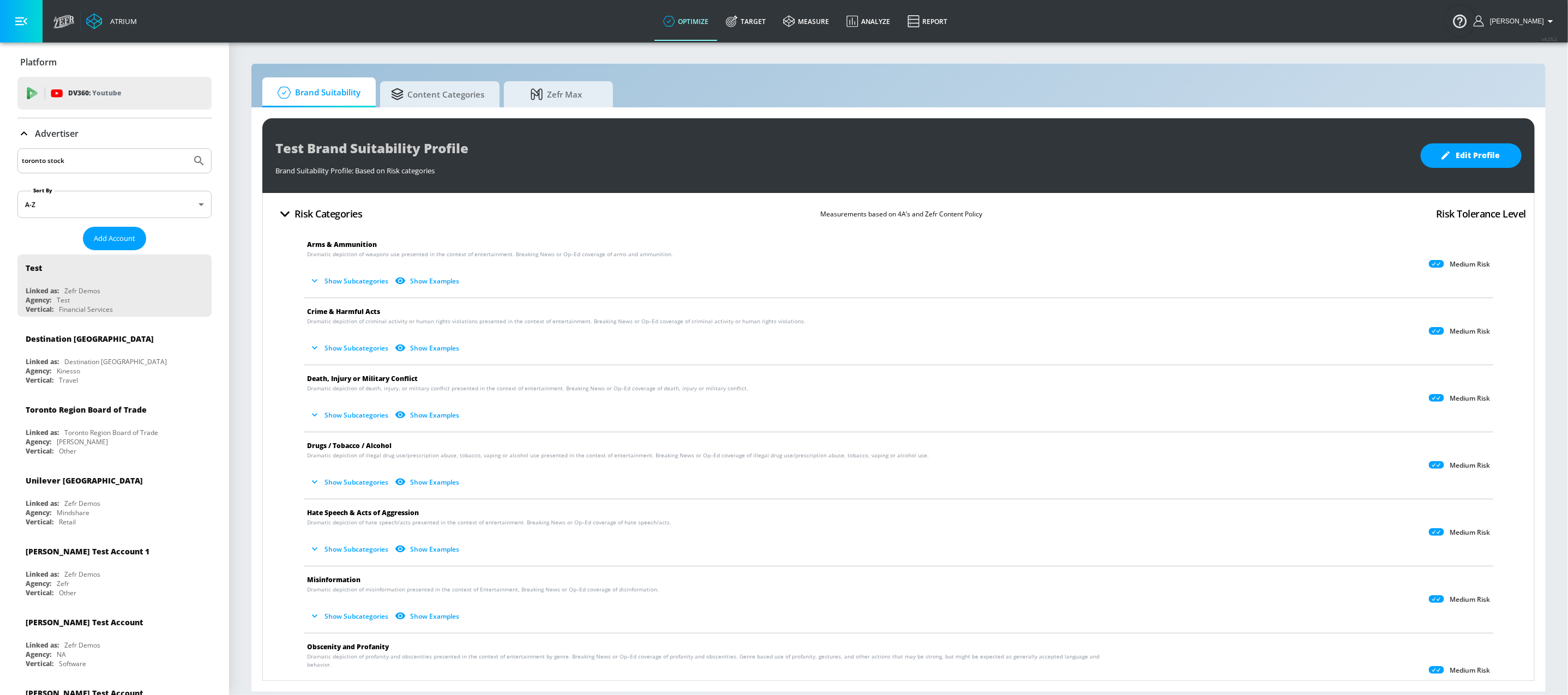
type input "toronto stock"
click at [187, 149] on button "Submit Search" at bounding box center [198, 161] width 24 height 24
click at [130, 239] on button "Add Account" at bounding box center [114, 239] width 63 height 24
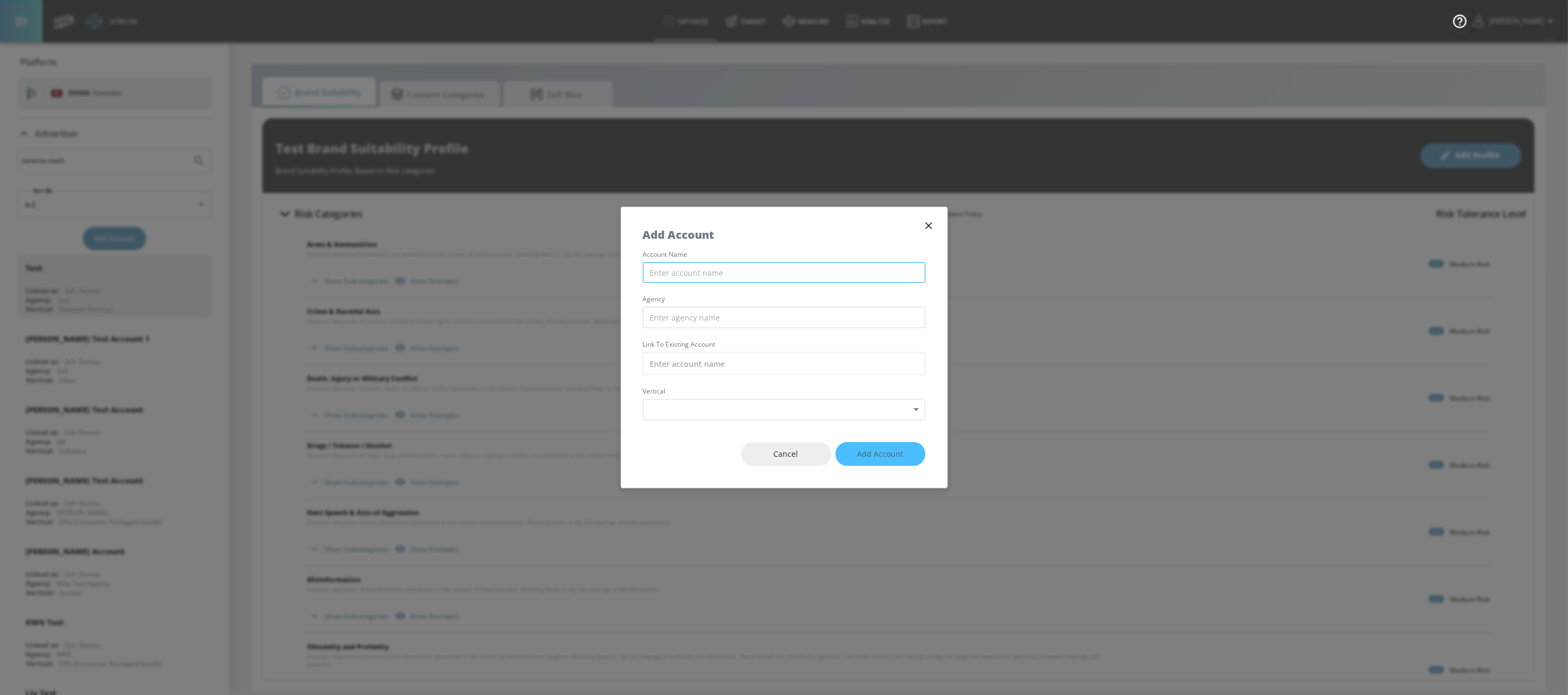
click at [699, 273] on input "text" at bounding box center [784, 273] width 282 height 21
type input "Toronto Stock Exchange (Youtube)"
click at [687, 306] on div "account name Toronto Stock Exchange (Youtube) agency Link to Existing Account v…" at bounding box center [785, 336] width 326 height 169
click at [703, 315] on input "text" at bounding box center [784, 317] width 282 height 21
type input "n"
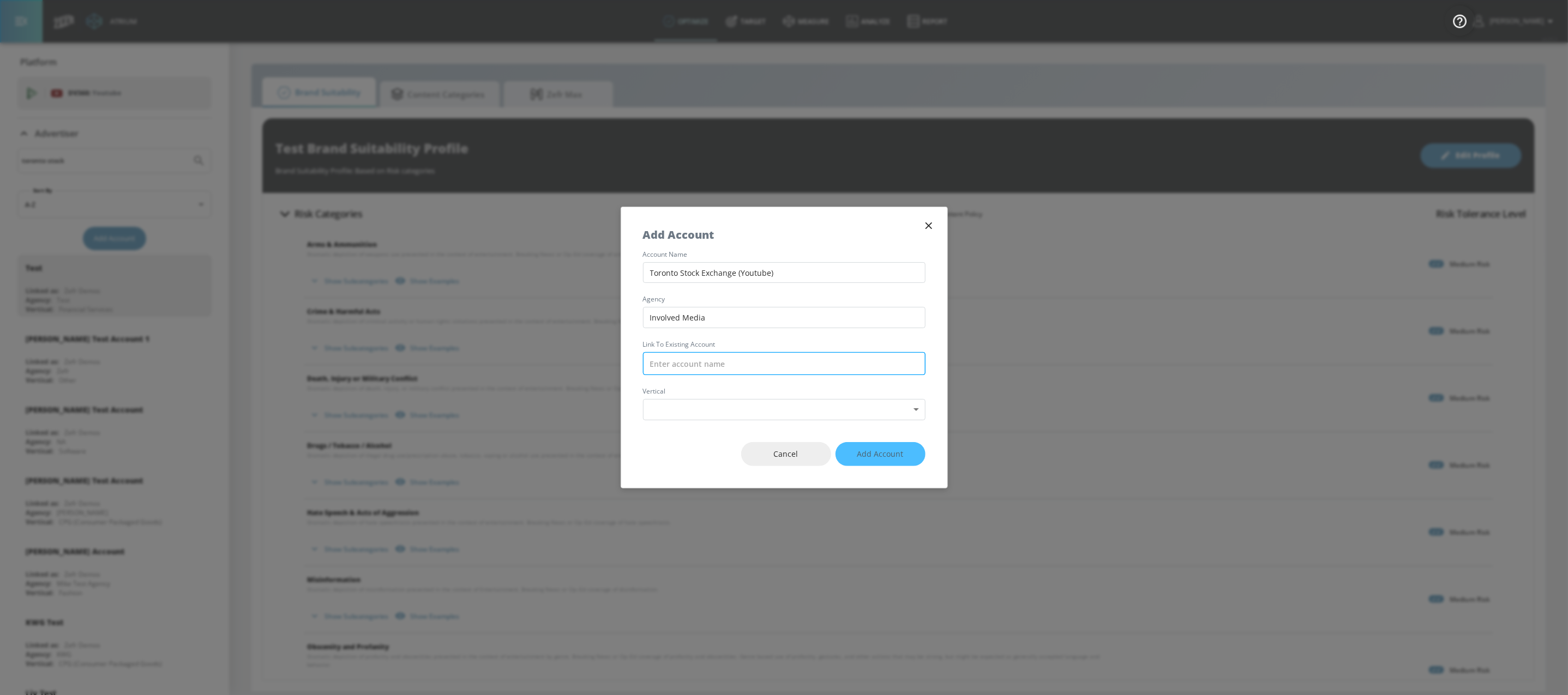
type input "Involved Media"
click at [757, 360] on input "text" at bounding box center [784, 364] width 282 height 23
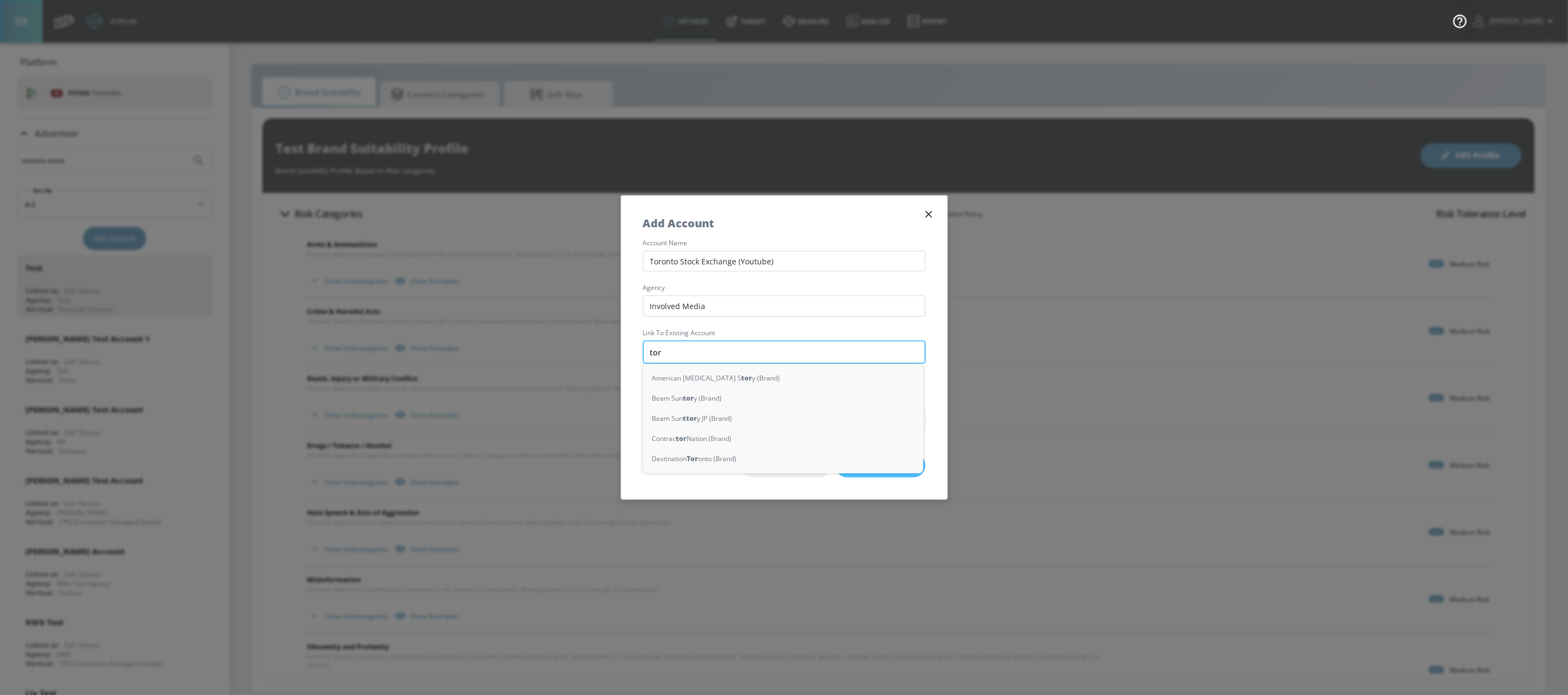
type input "toro"
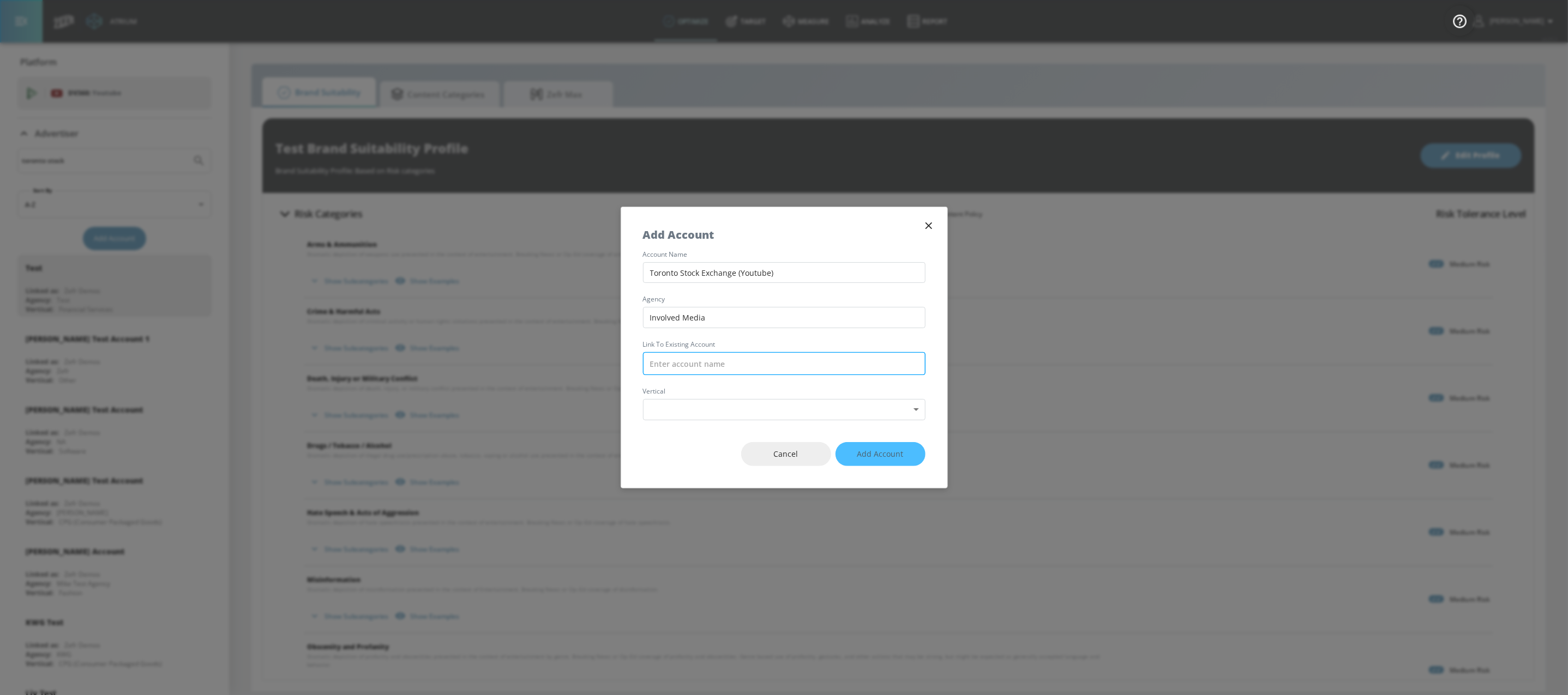
type input "o"
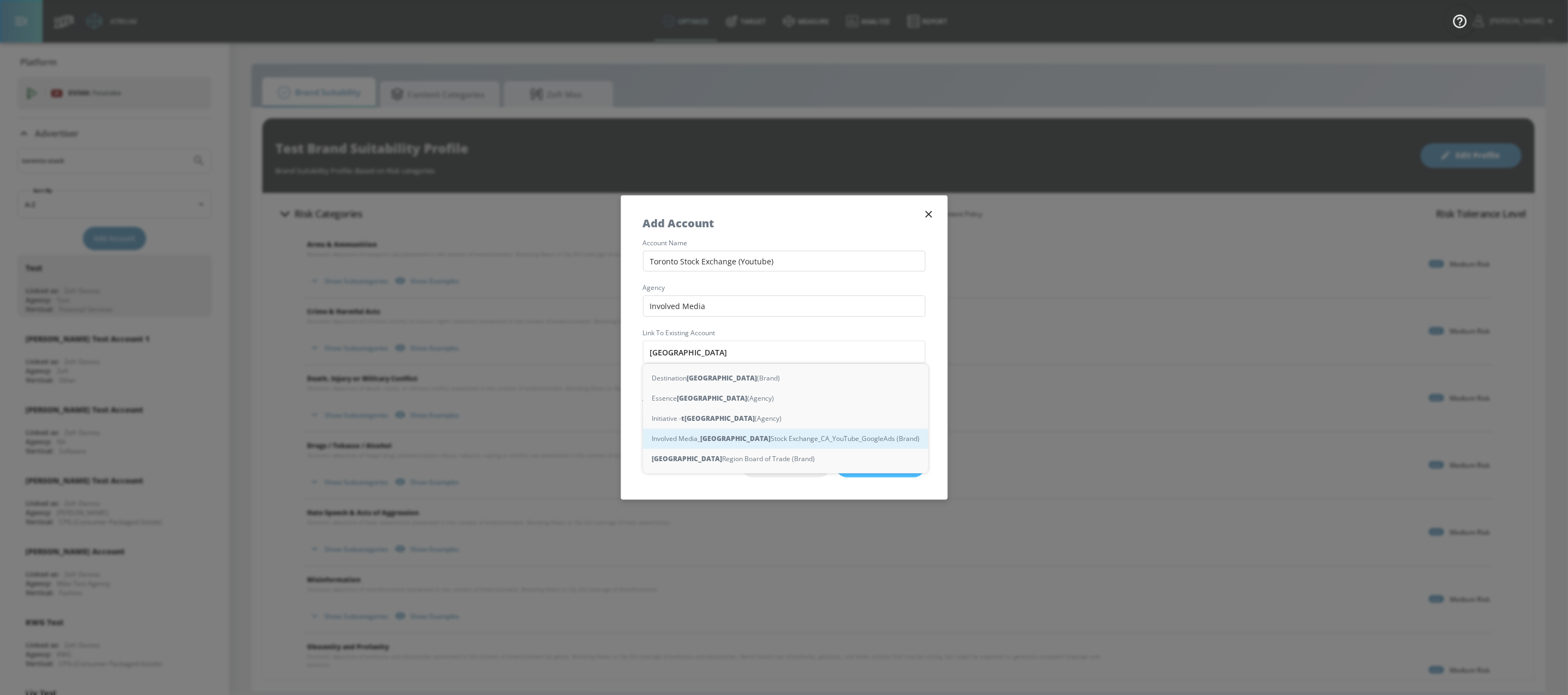
click at [849, 441] on div "Involved Media_ Toronto Stock Exchange_CA_YouTube_GoogleAds (Brand)" at bounding box center [785, 439] width 285 height 20
type input "Involved Media_Toronto Stock Exchange_CA_YouTube_GoogleAds (Brand)"
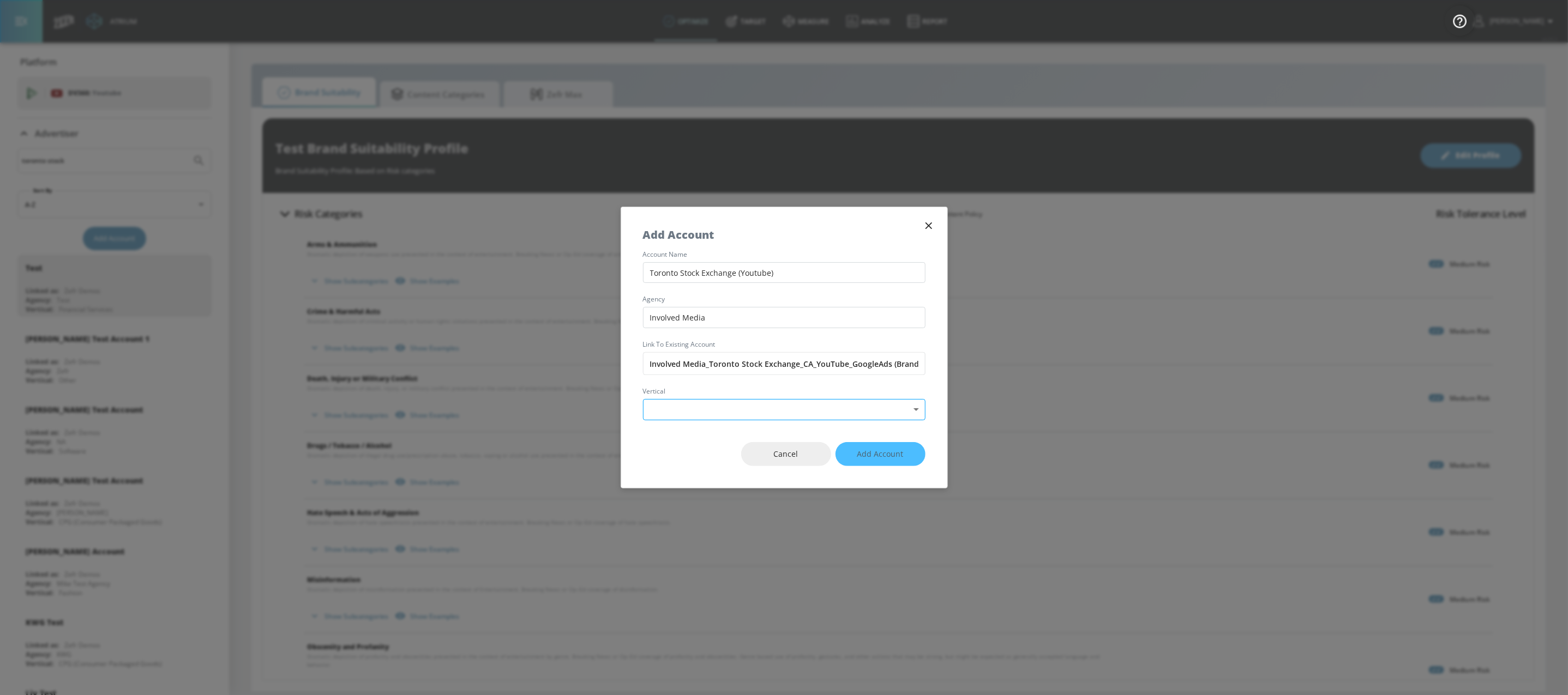
click at [712, 407] on body "Atrium optimize Target measure Analyze Report optimize Target measure Analyze R…" at bounding box center [784, 348] width 1568 height 695
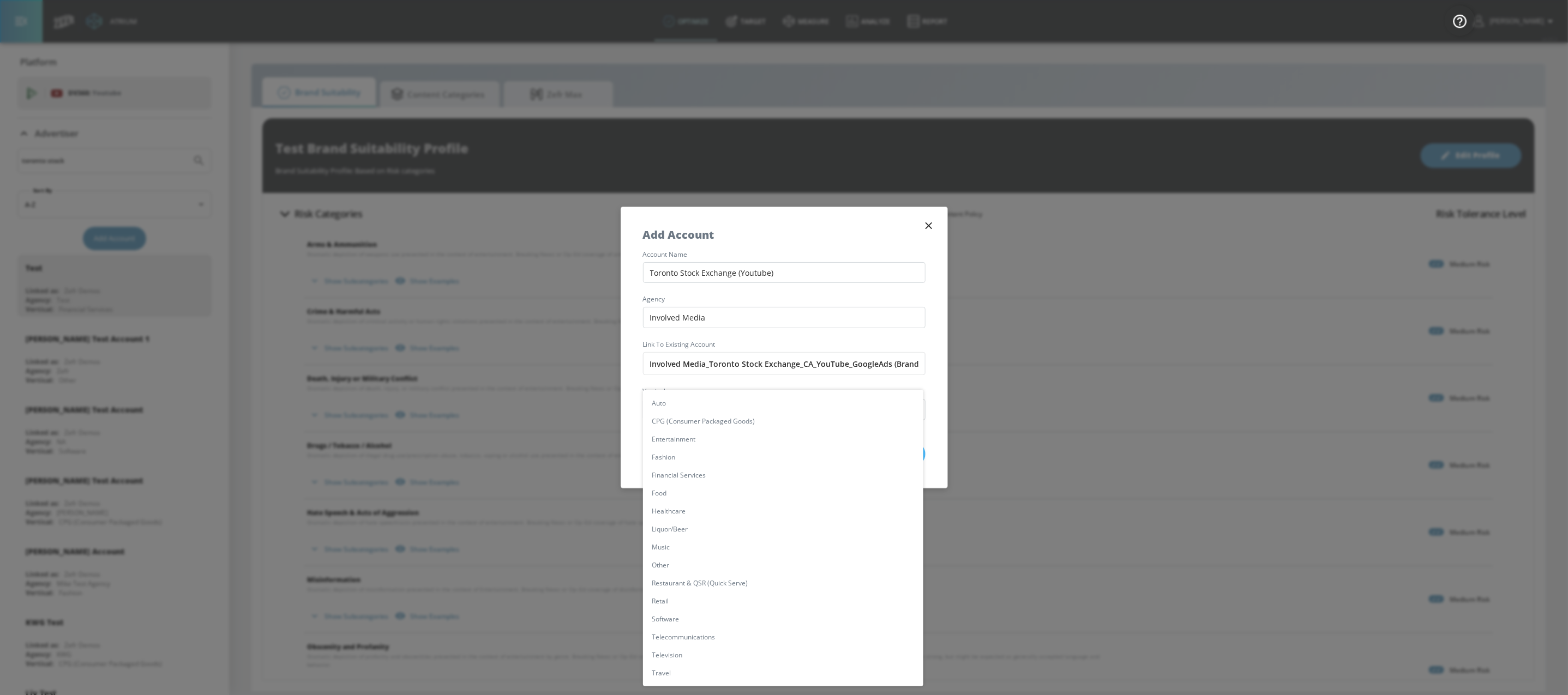
click at [715, 478] on li "Financial Services" at bounding box center [783, 475] width 281 height 18
type input "[object Object]"
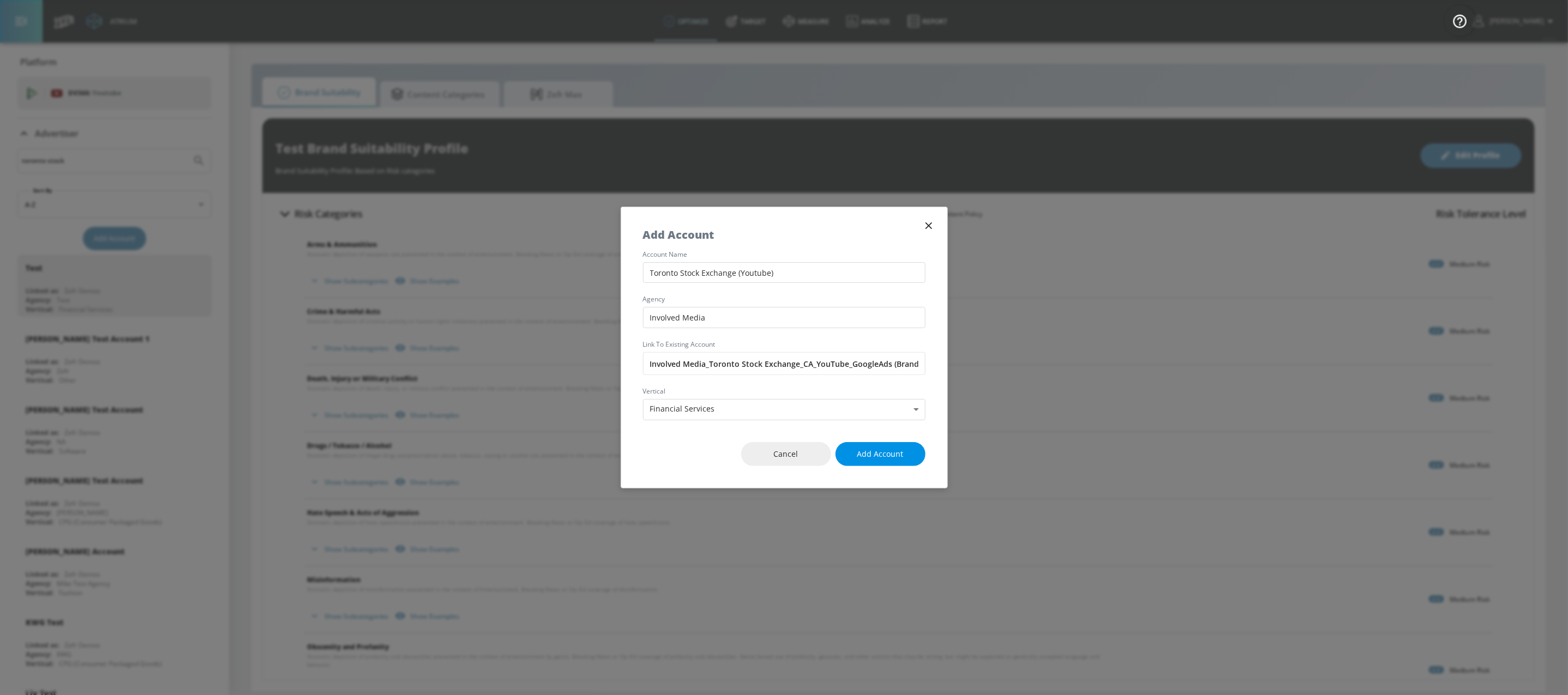
click at [889, 453] on span "Add Account" at bounding box center [881, 455] width 46 height 13
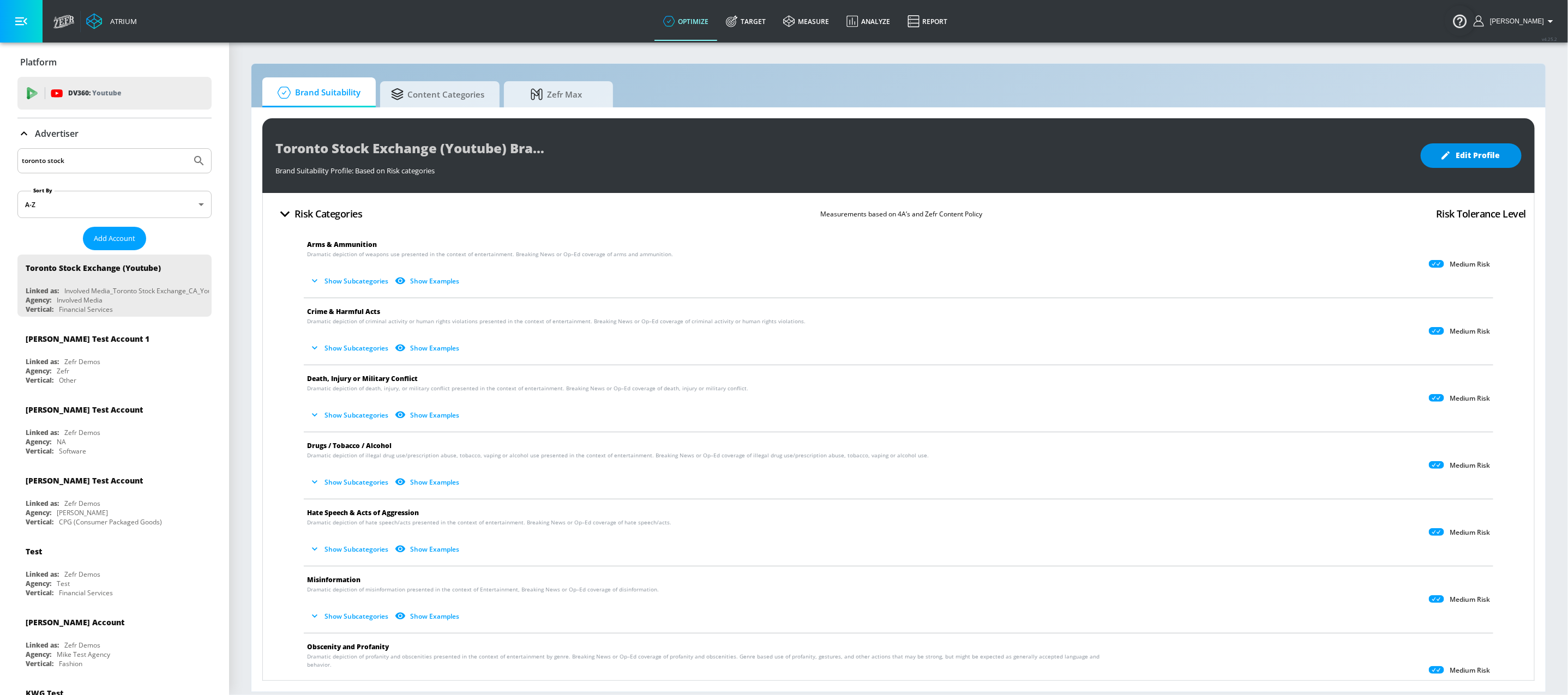
click at [1489, 158] on span "Edit Profile" at bounding box center [1471, 156] width 57 height 13
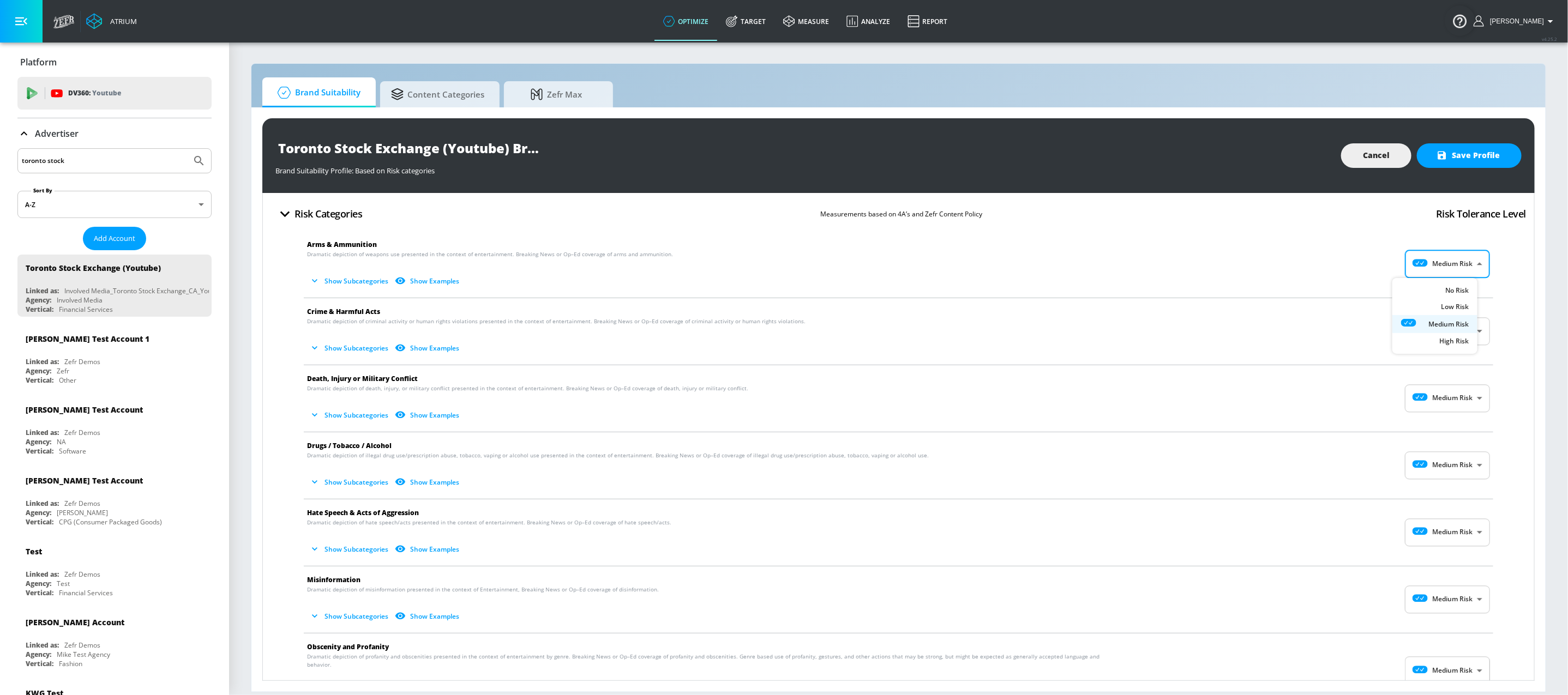
click at [1455, 267] on body "Atrium optimize Target measure Analyze Report optimize Target measure Analyze R…" at bounding box center [784, 348] width 1568 height 695
click at [1445, 297] on li "No Risk" at bounding box center [1435, 292] width 85 height 18
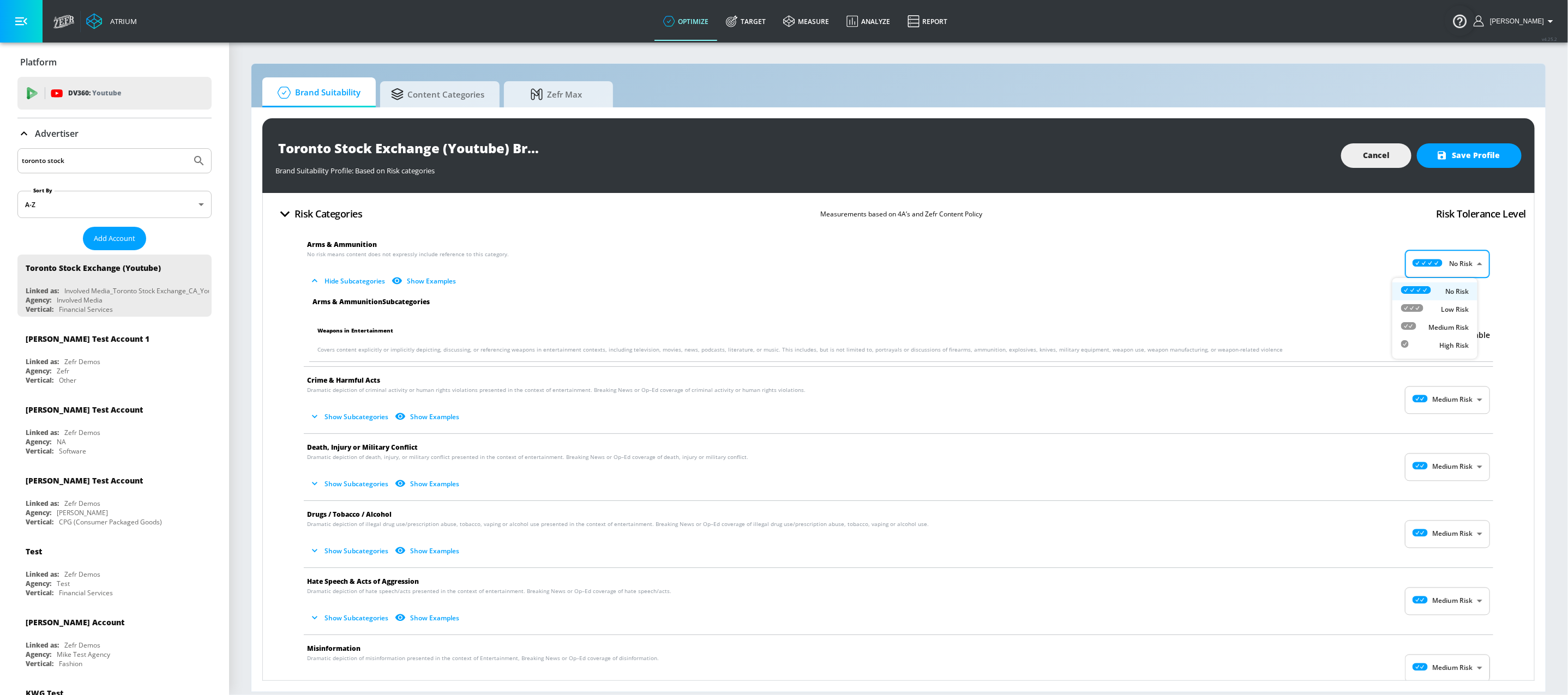
click at [1440, 276] on body "Atrium optimize Target measure Analyze Report optimize Target measure Analyze R…" at bounding box center [784, 348] width 1568 height 695
click at [1438, 313] on div "Low Risk" at bounding box center [1435, 309] width 68 height 12
type input "LOW"
click at [1442, 410] on body "Atrium optimize Target measure Analyze Report optimize Target measure Analyze R…" at bounding box center [784, 348] width 1568 height 695
click at [1440, 442] on div "Low Risk" at bounding box center [1435, 445] width 68 height 12
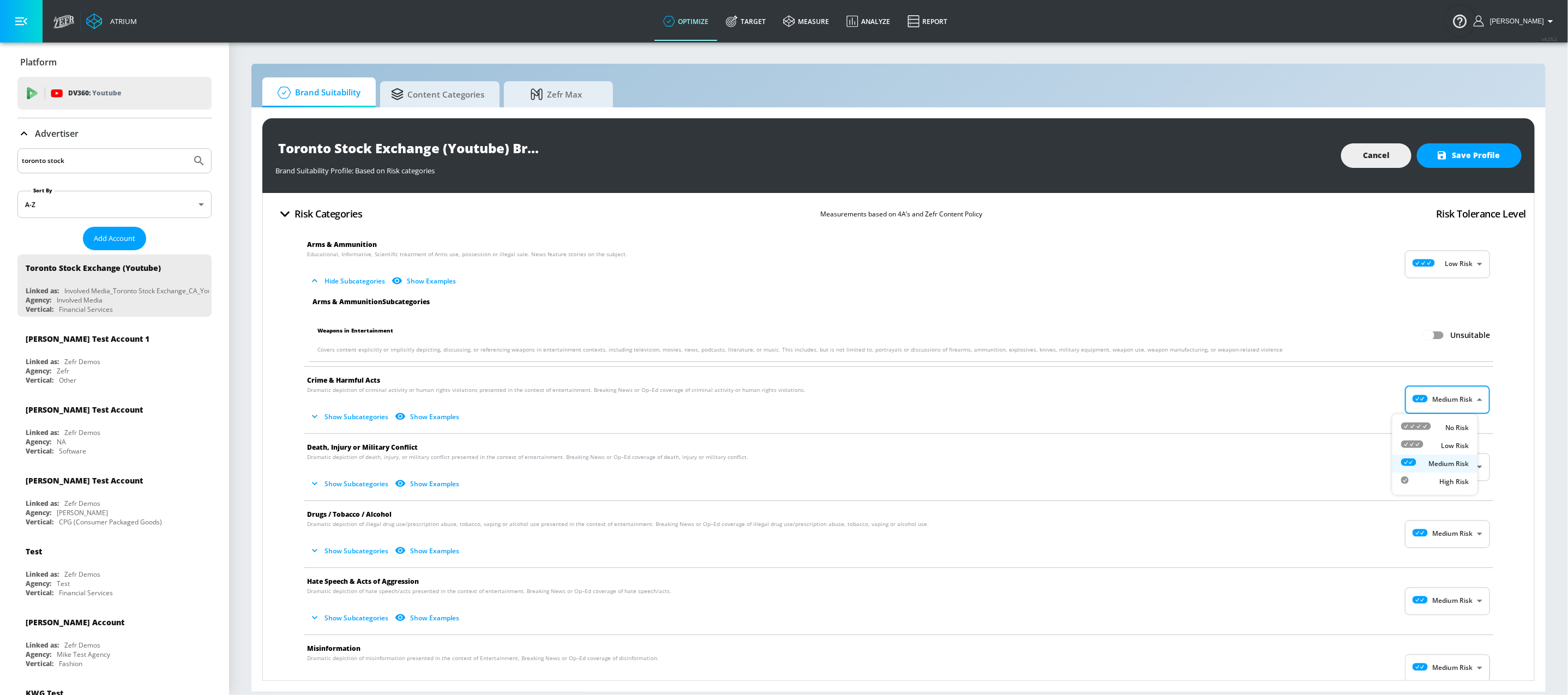
type input "LOW"
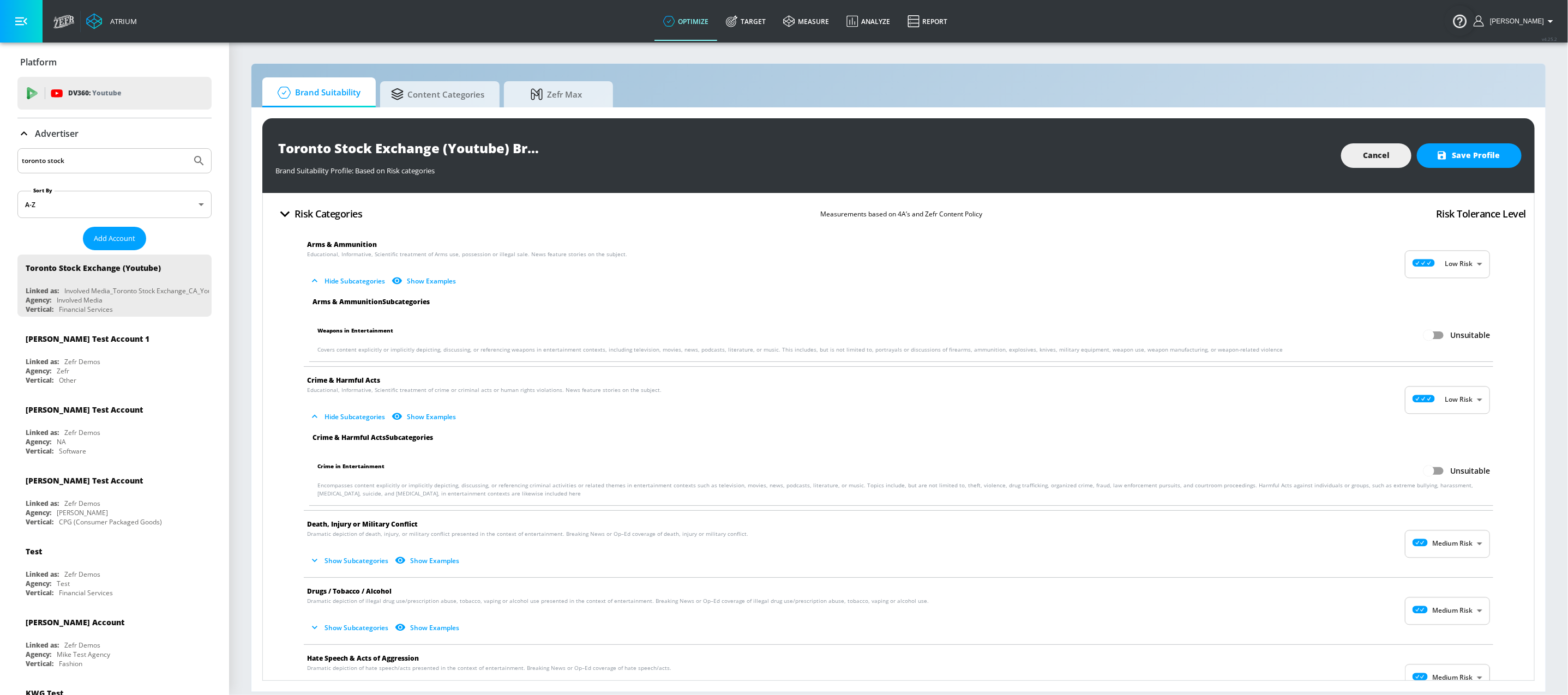
click at [1445, 530] on li "Death, Injury or Military Conflict Dramatic depiction of death, injury, or mili…" at bounding box center [898, 544] width 1200 height 66
click at [1449, 545] on body "Atrium optimize Target measure Analyze Report optimize Target measure Analyze R…" at bounding box center [784, 348] width 1568 height 695
click at [1441, 586] on p "Low Risk" at bounding box center [1455, 590] width 28 height 10
type input "LOW"
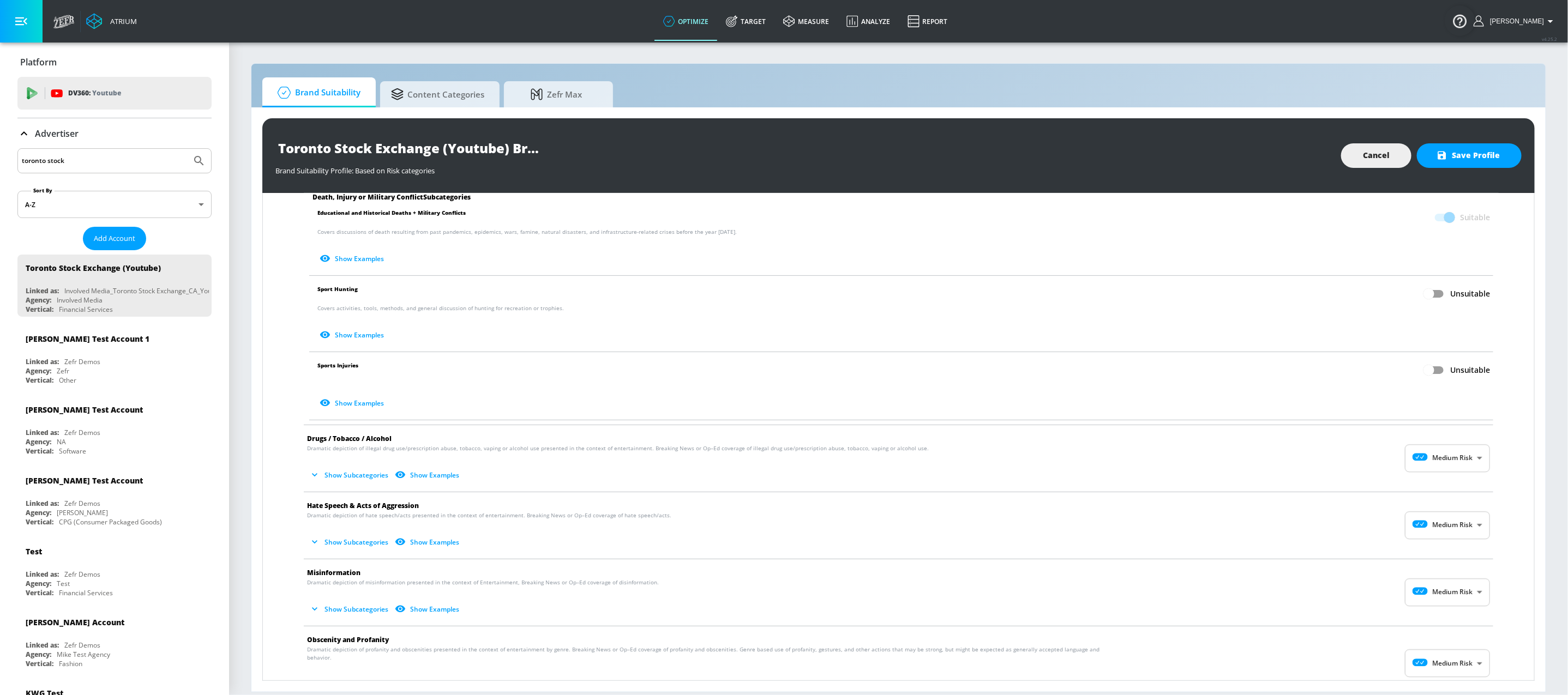
scroll to position [443, 0]
click at [1449, 461] on body "Atrium optimize Target measure Analyze Report optimize Target measure Analyze R…" at bounding box center [784, 348] width 1568 height 695
click at [1444, 505] on p "Low Risk" at bounding box center [1455, 506] width 28 height 10
type input "LOW"
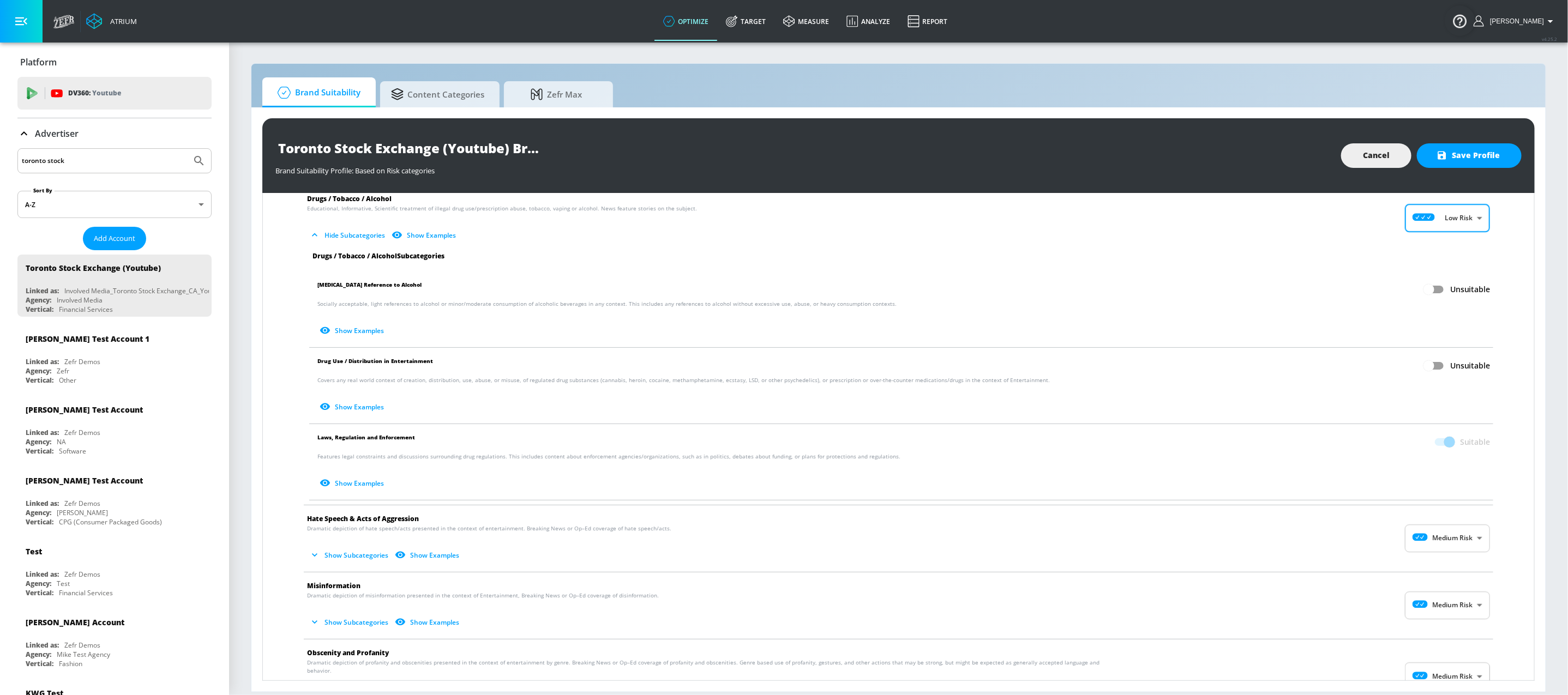
scroll to position [695, 0]
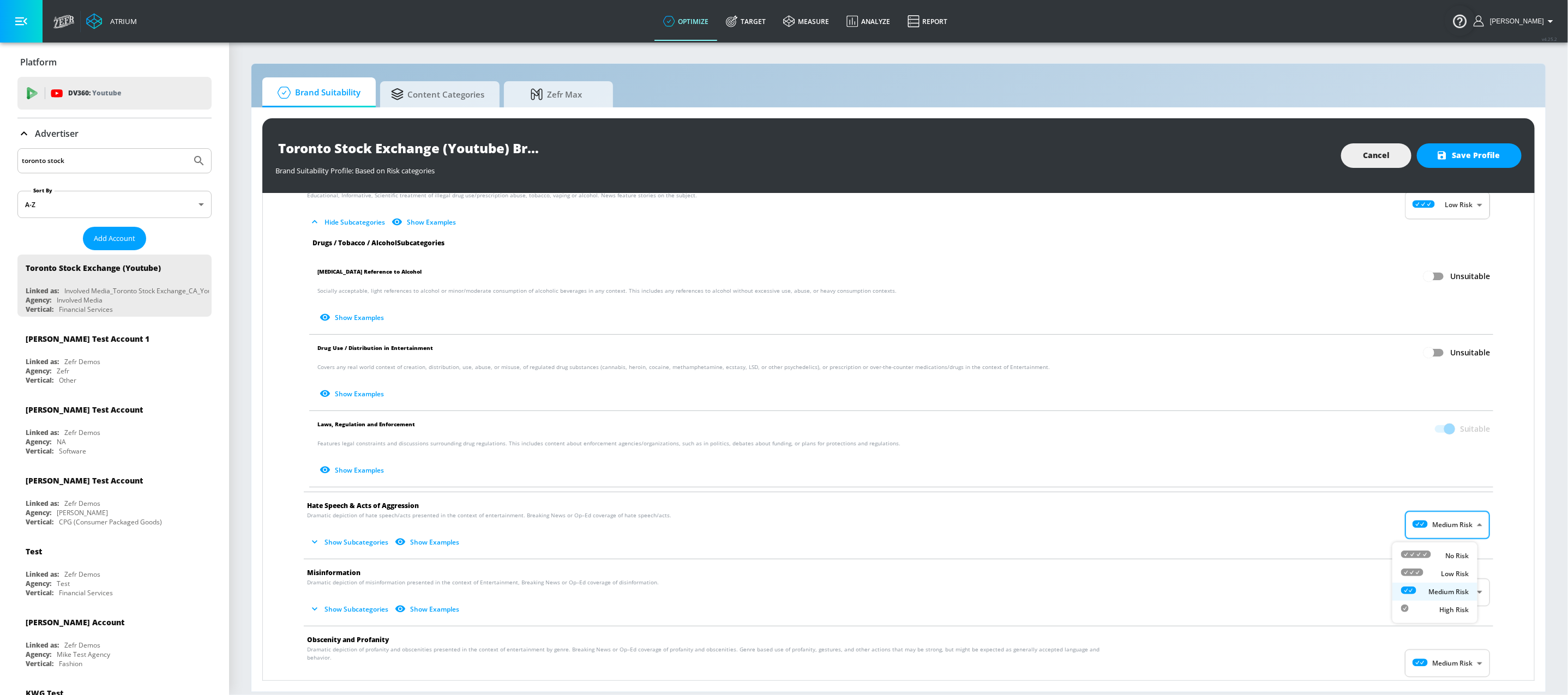
click at [1429, 539] on body "Atrium optimize Target measure Analyze Report optimize Target measure Analyze R…" at bounding box center [784, 348] width 1568 height 695
click at [1428, 568] on div "Low Risk" at bounding box center [1435, 574] width 68 height 12
type input "LOW"
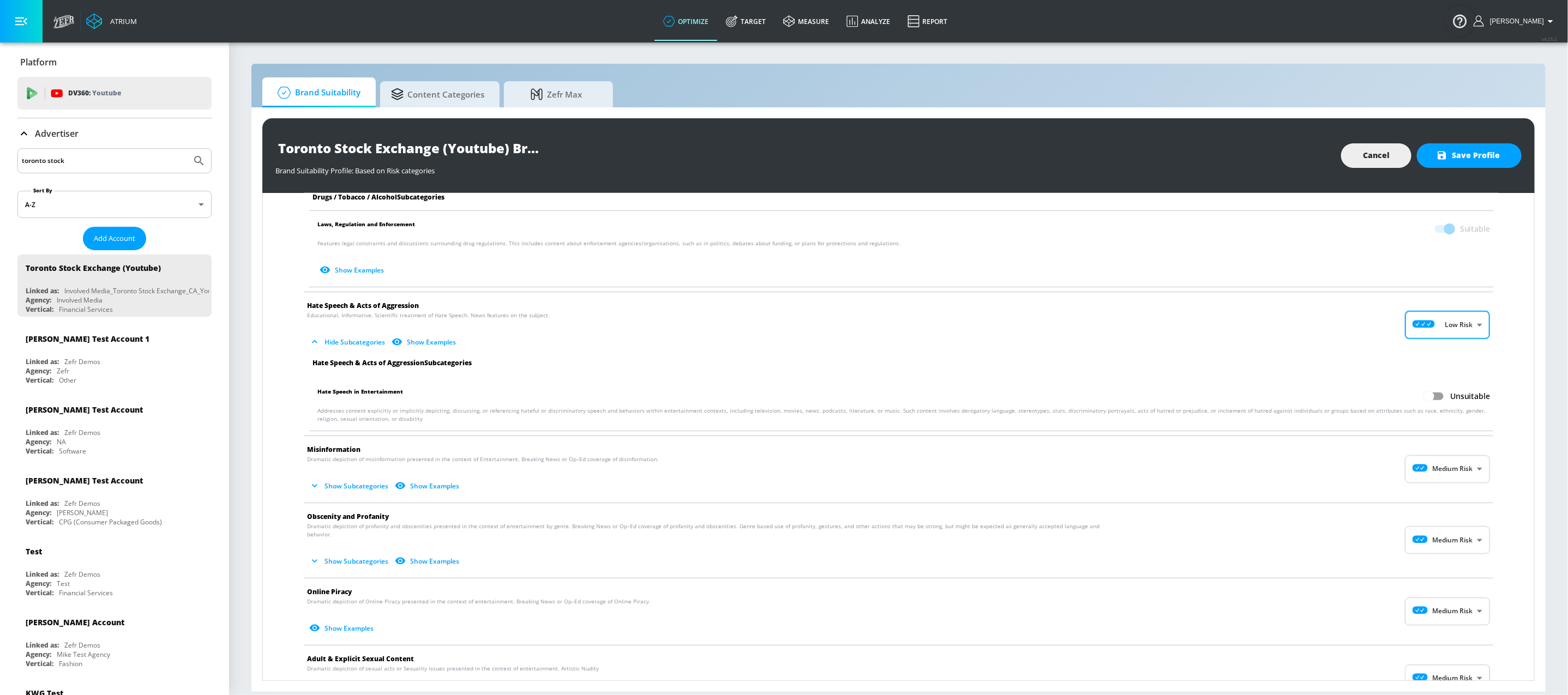
scroll to position [904, 0]
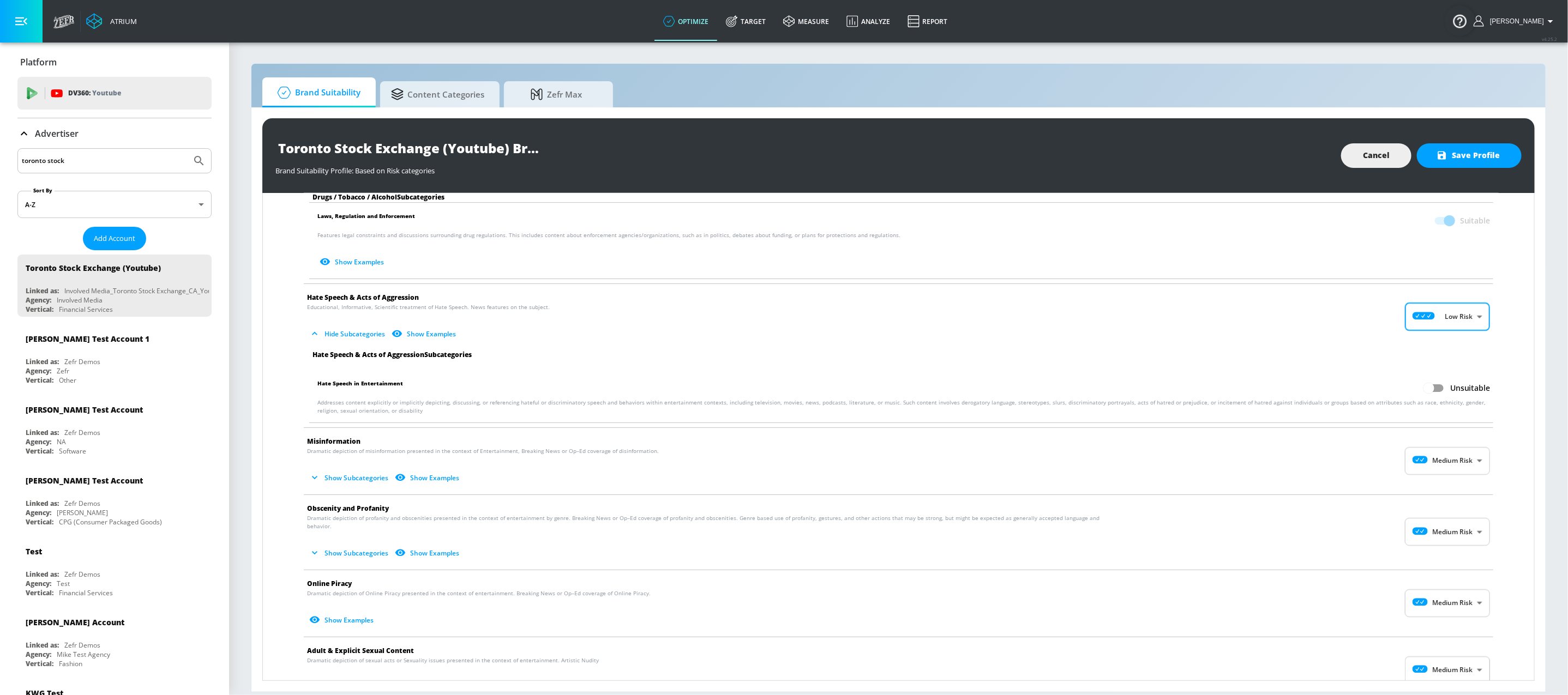
click at [1432, 446] on span "Misinformation" at bounding box center [889, 441] width 1166 height 12
click at [1445, 459] on body "Atrium optimize Target measure Analyze Report optimize Target measure Analyze R…" at bounding box center [784, 348] width 1568 height 695
click at [1436, 511] on div "Low Risk" at bounding box center [1435, 510] width 68 height 12
type input "LOW"
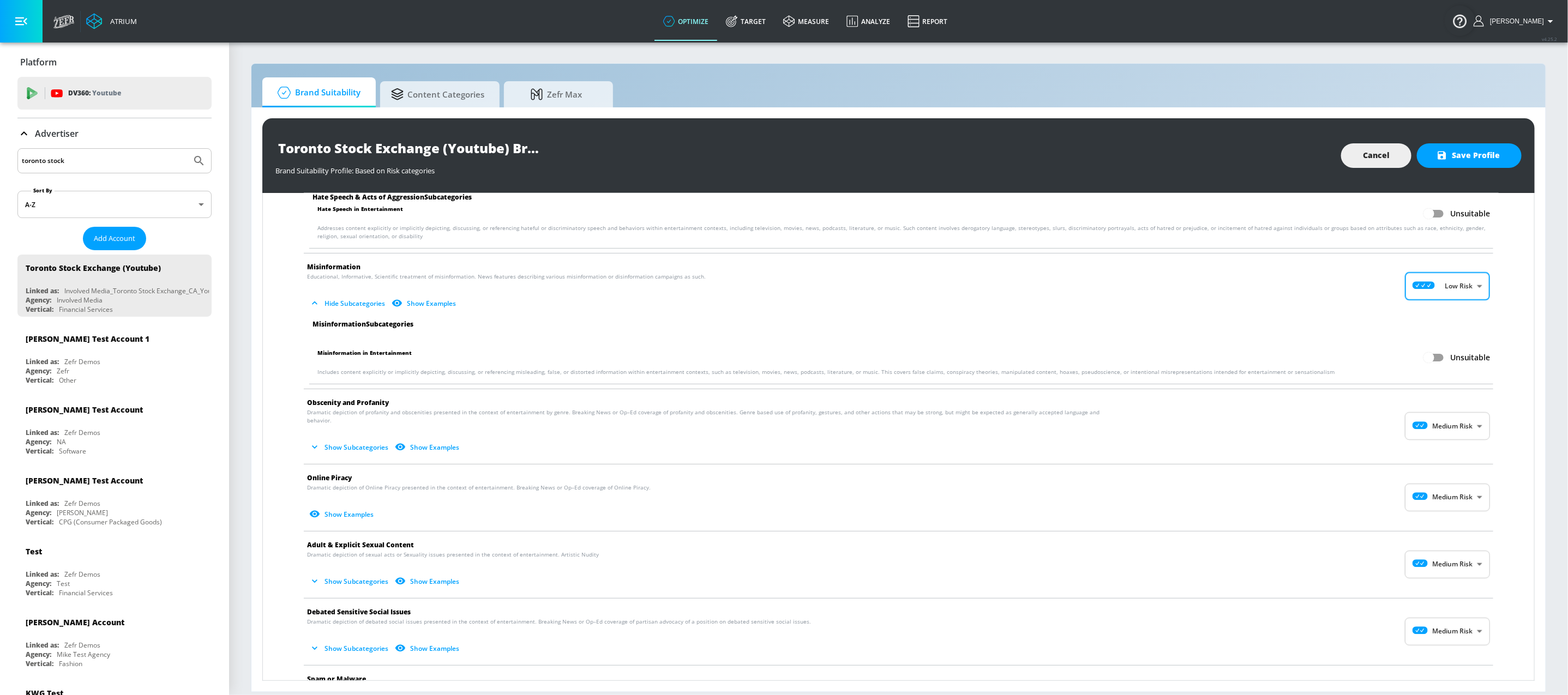
scroll to position [1078, 0]
click at [1442, 422] on body "Atrium optimize Target measure Analyze Report optimize Target measure Analyze R…" at bounding box center [784, 348] width 1568 height 695
click at [1438, 472] on div "Low Risk" at bounding box center [1435, 471] width 68 height 12
type input "LOW"
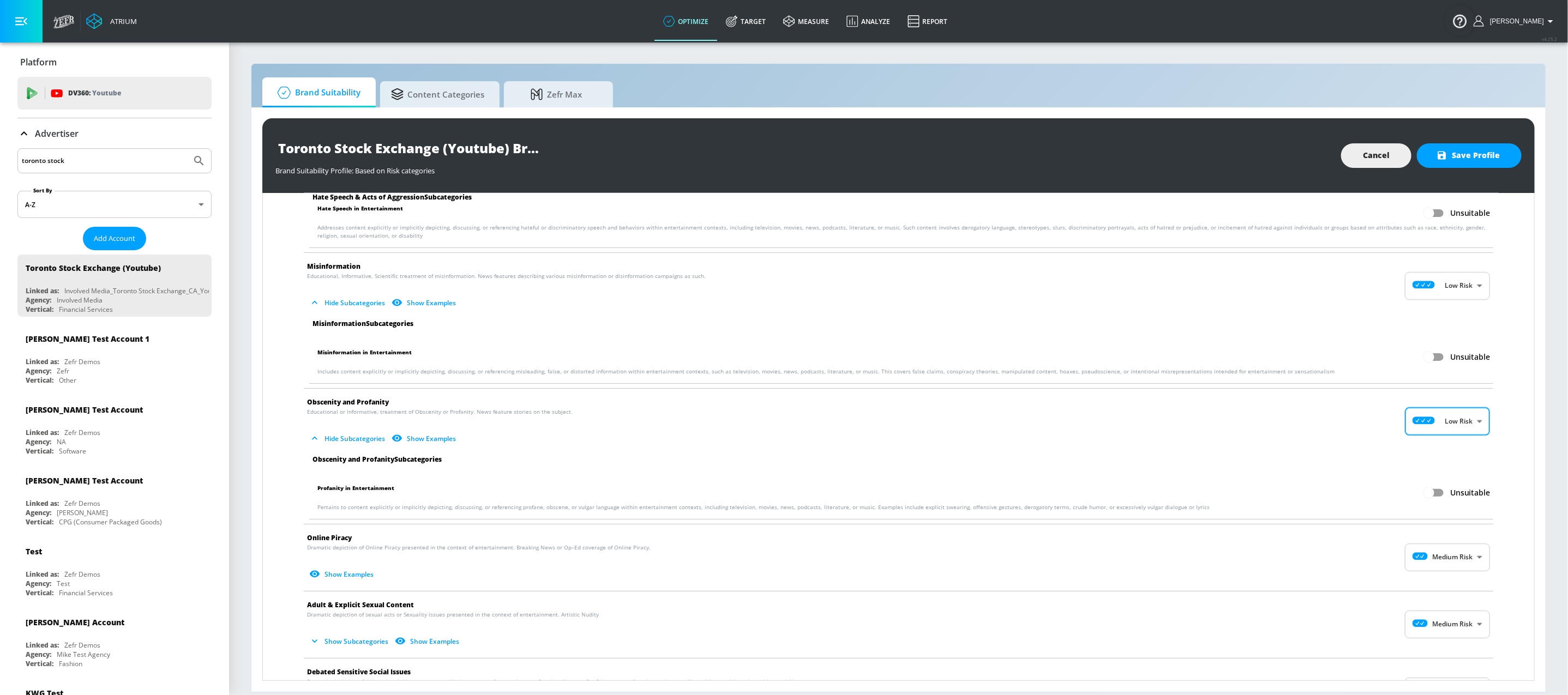
click at [1435, 569] on body "Atrium optimize Target measure Analyze Report optimize Target measure Analyze R…" at bounding box center [784, 348] width 1568 height 695
click at [1450, 604] on p "Low Risk" at bounding box center [1455, 608] width 28 height 10
type input "LOW"
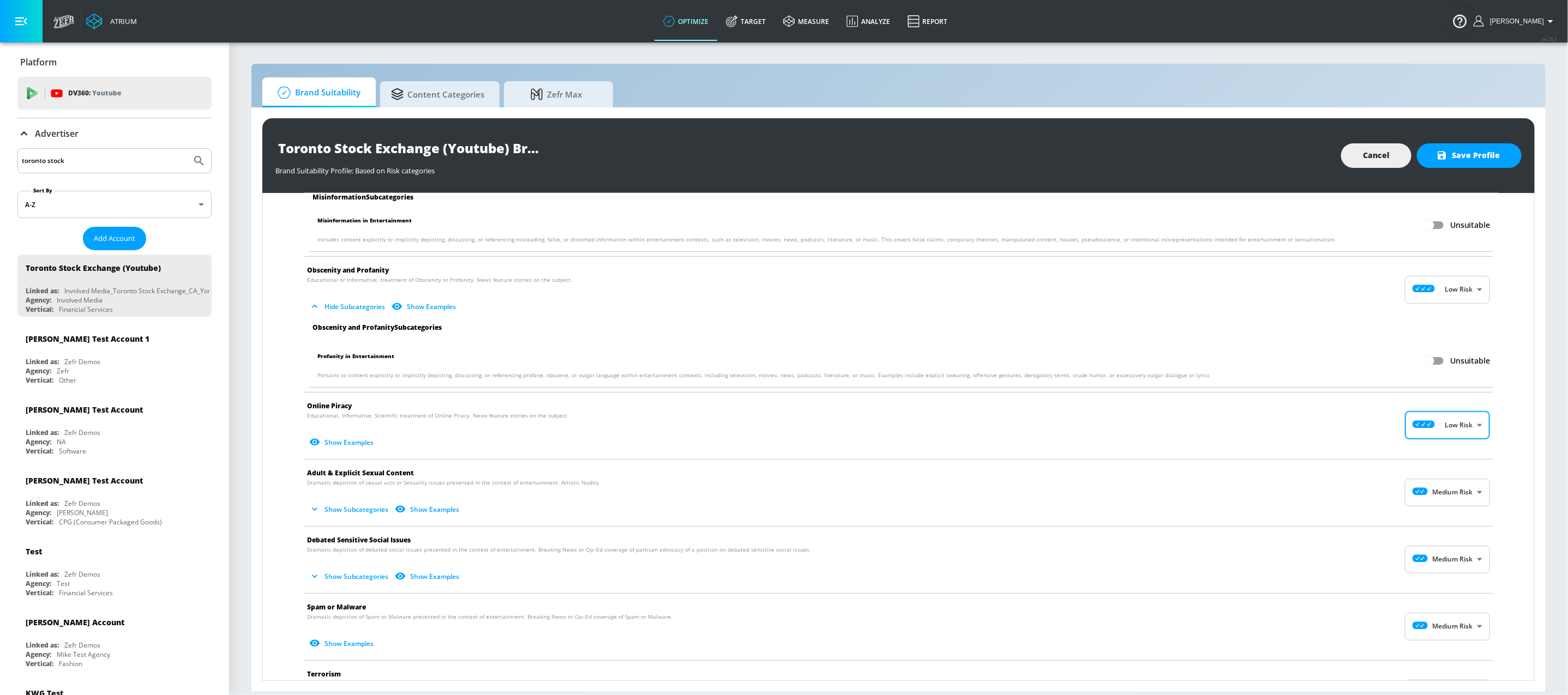
scroll to position [1214, 0]
click at [1444, 489] on body "Atrium optimize Target measure Analyze Report optimize Target measure Analyze R…" at bounding box center [784, 348] width 1568 height 695
click at [1444, 543] on p "Low Risk" at bounding box center [1455, 540] width 28 height 10
type input "LOW"
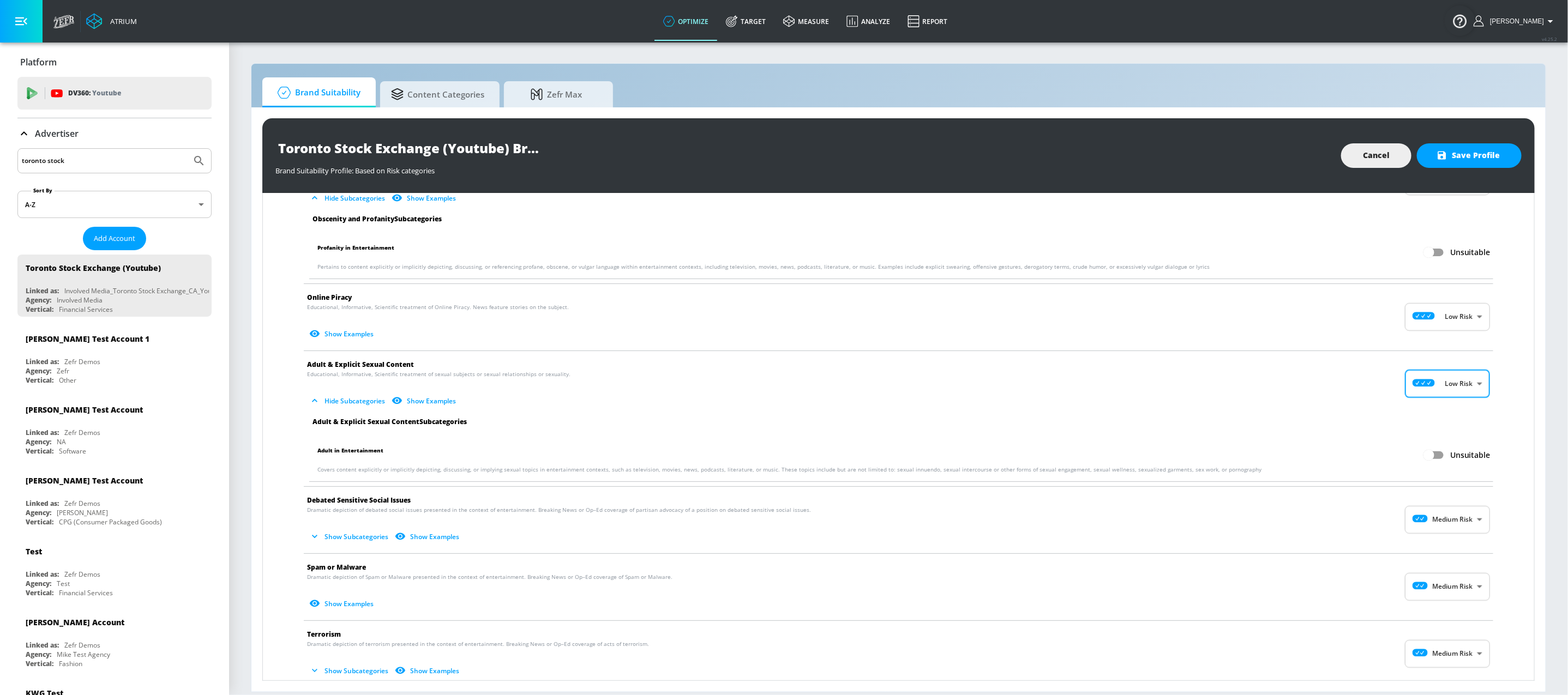
scroll to position [1325, 0]
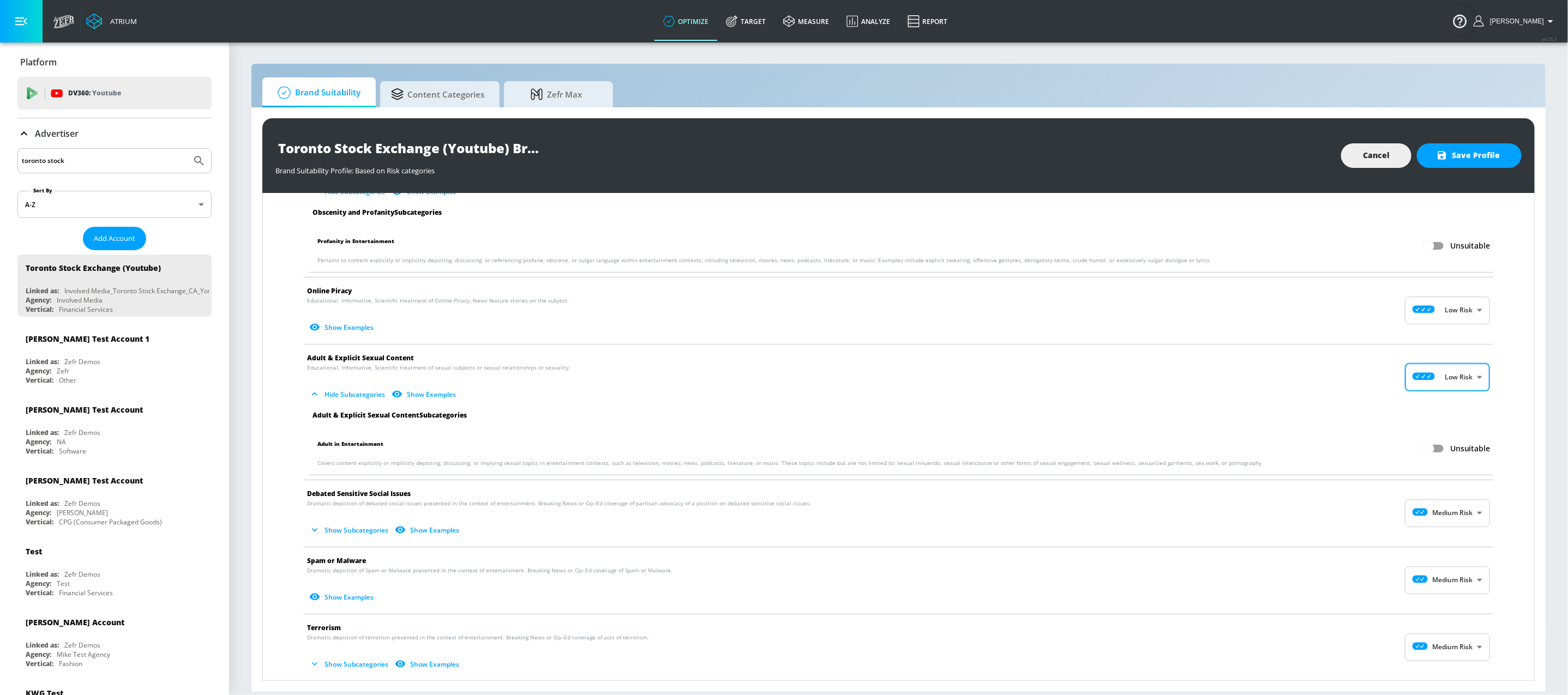
click at [1445, 515] on body "Atrium optimize Target measure Analyze Report optimize Target measure Analyze R…" at bounding box center [784, 348] width 1568 height 695
click at [1449, 559] on div "Low Risk" at bounding box center [1435, 564] width 68 height 12
type input "LOW"
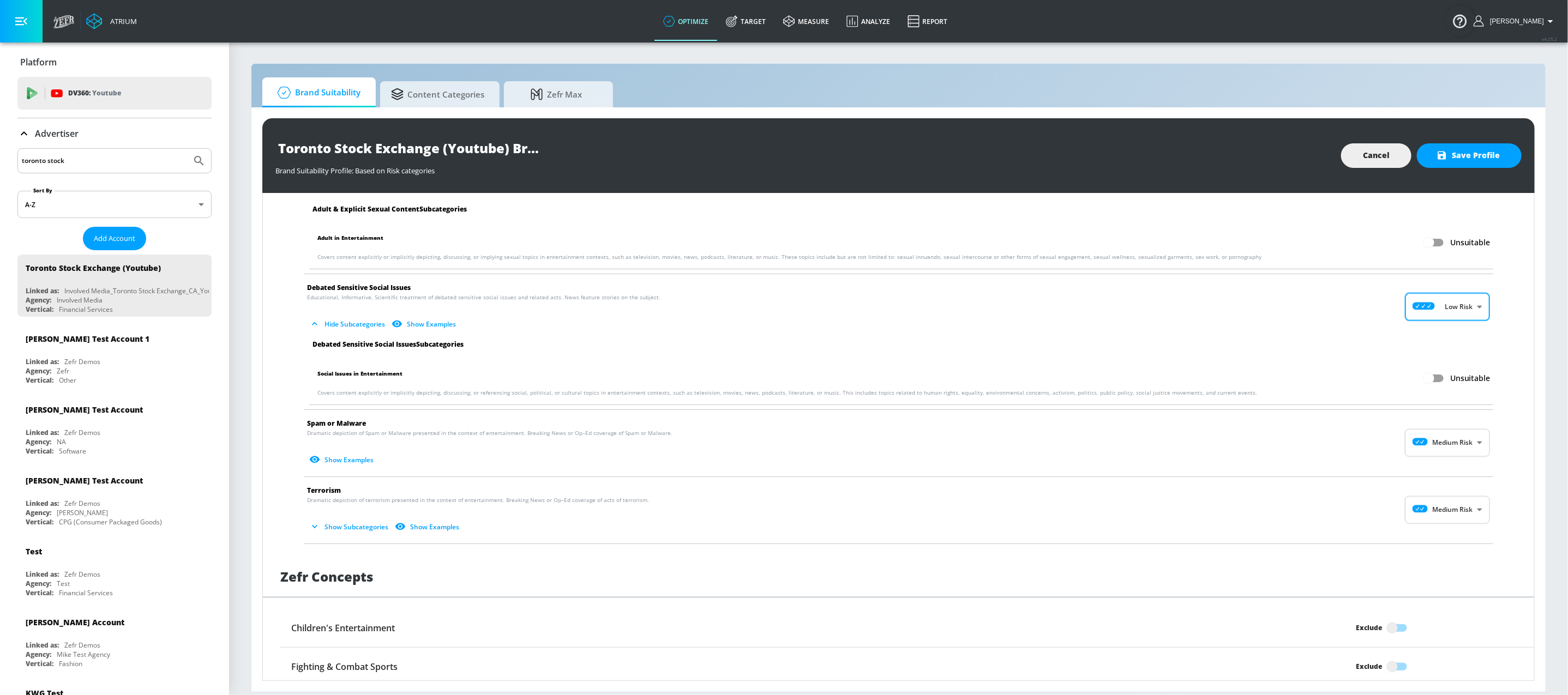
scroll to position [1545, 0]
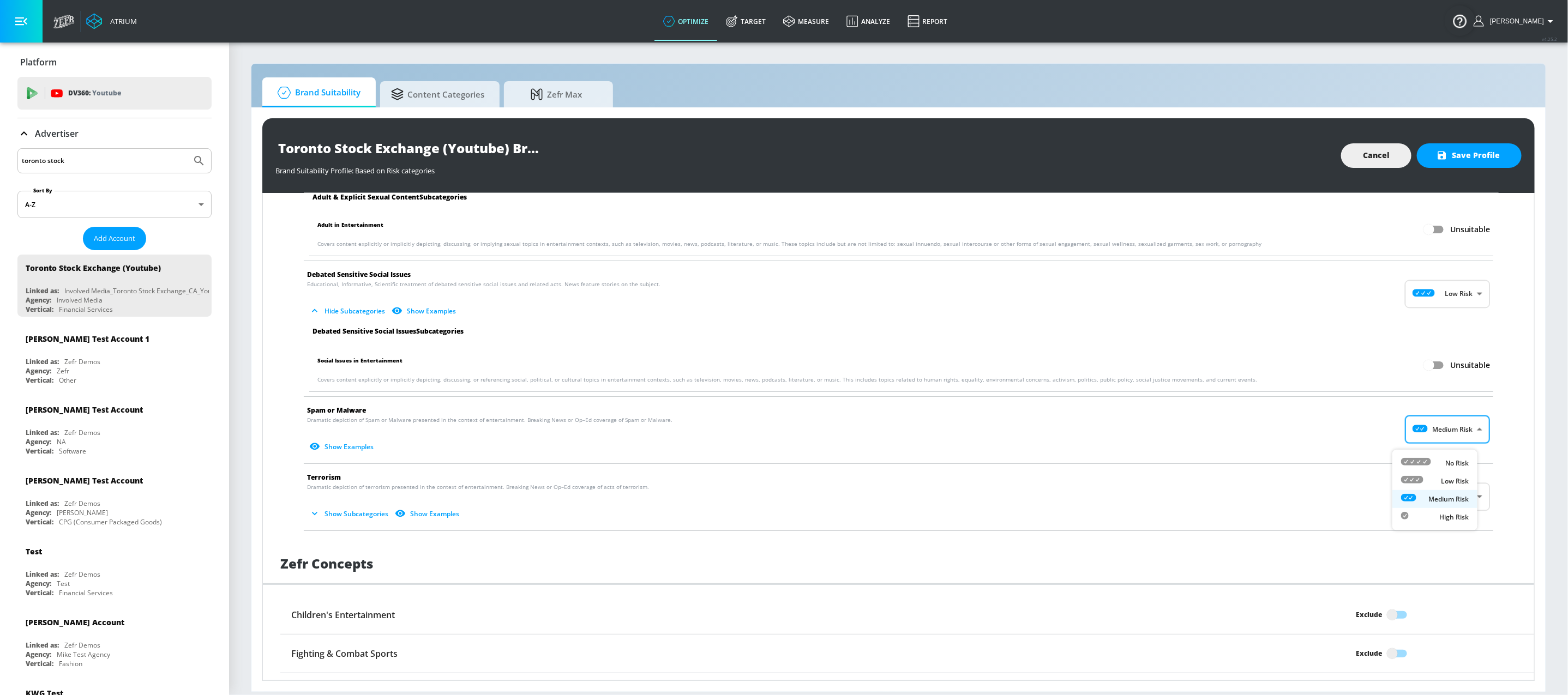
click at [1437, 444] on body "Atrium optimize Target measure Analyze Report optimize Target measure Analyze R…" at bounding box center [784, 348] width 1568 height 695
click at [1438, 482] on div "Low Risk" at bounding box center [1435, 481] width 68 height 12
type input "LOW"
click at [1447, 511] on body "Atrium optimize Target measure Analyze Report optimize Target measure Analyze R…" at bounding box center [784, 348] width 1568 height 695
click at [1452, 552] on p "Low Risk" at bounding box center [1455, 549] width 28 height 10
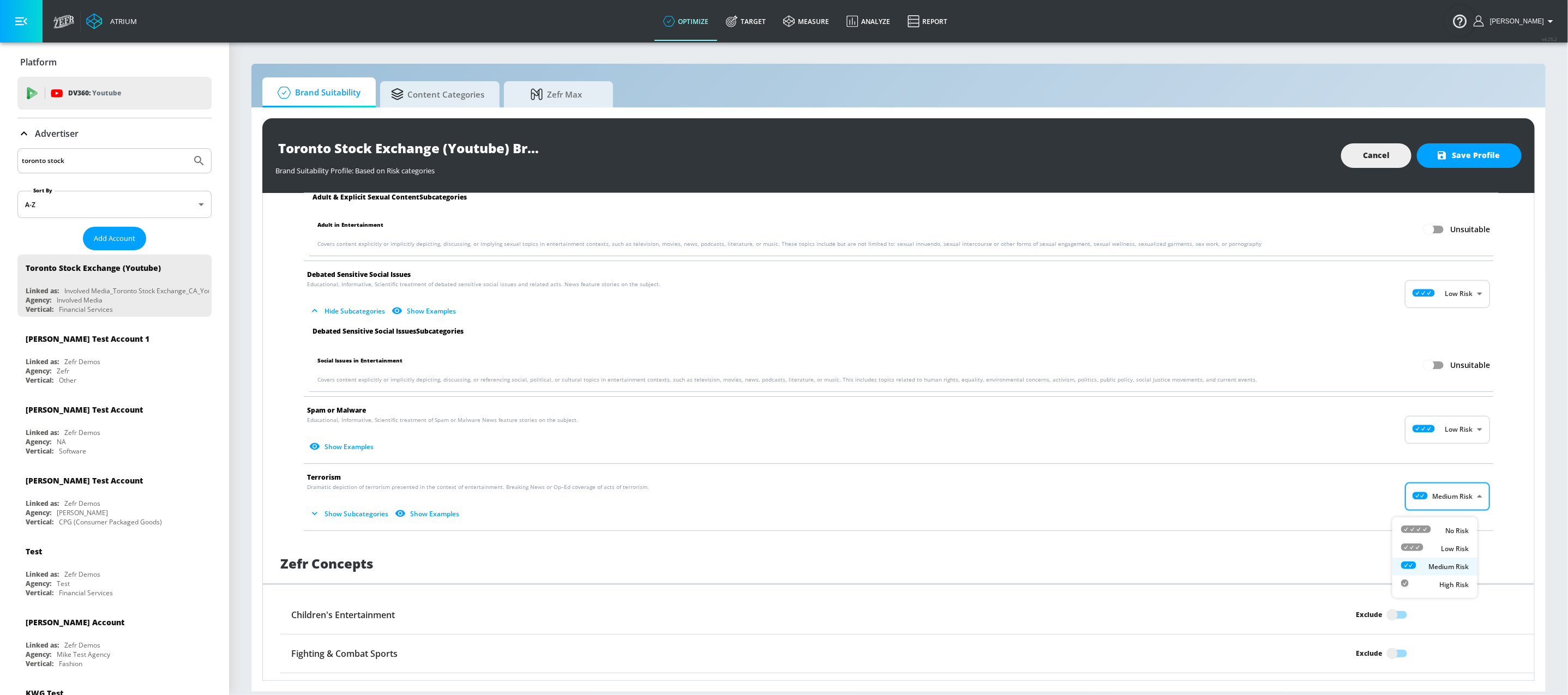
type input "LOW"
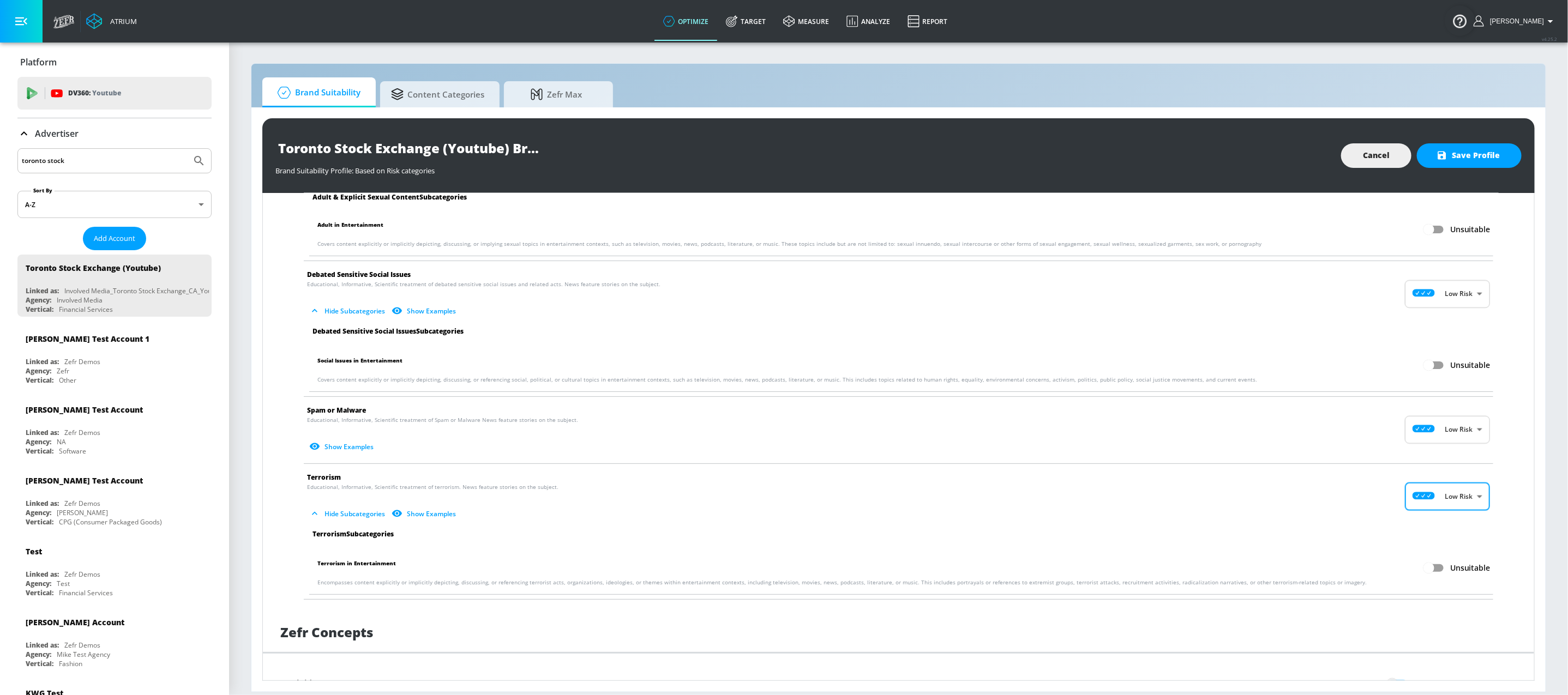
scroll to position [1769, 0]
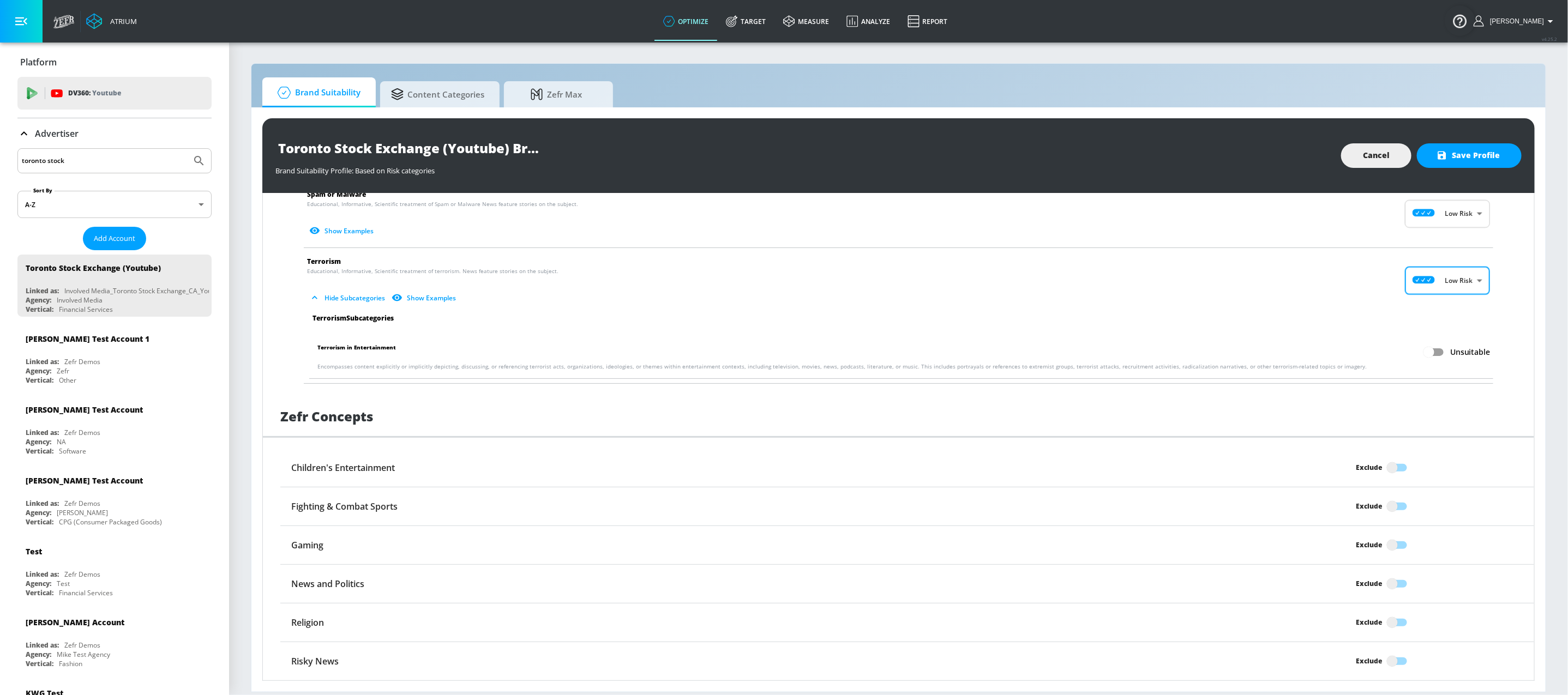
click at [1381, 469] on input "Exclude" at bounding box center [1392, 468] width 62 height 21
checkbox input "true"
click at [1388, 507] on input "Exclude" at bounding box center [1392, 506] width 62 height 21
checkbox input "true"
click at [1388, 546] on input "Exclude" at bounding box center [1392, 545] width 62 height 21
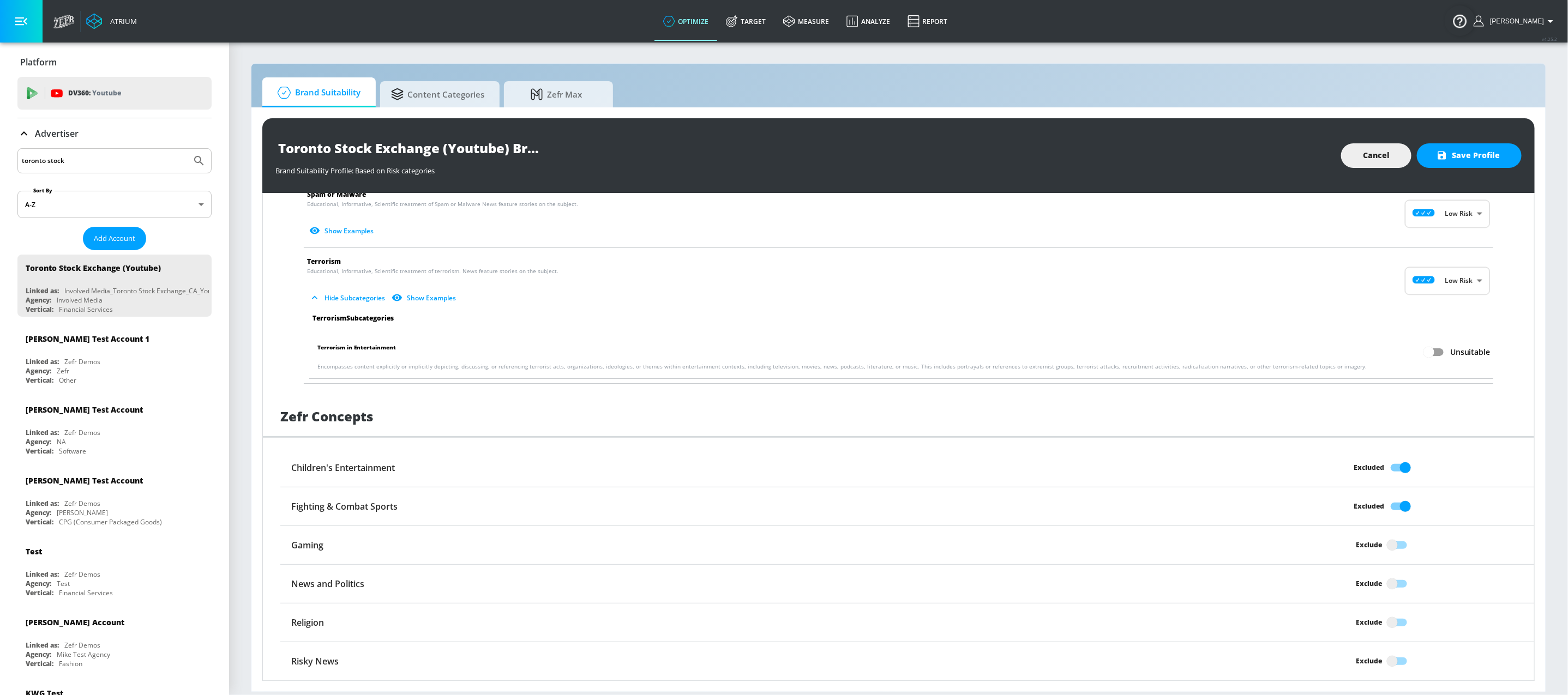
checkbox input "true"
click at [1388, 622] on input "Exclude" at bounding box center [1392, 623] width 62 height 21
checkbox input "true"
click at [1384, 665] on input "Exclude" at bounding box center [1392, 662] width 62 height 21
checkbox input "true"
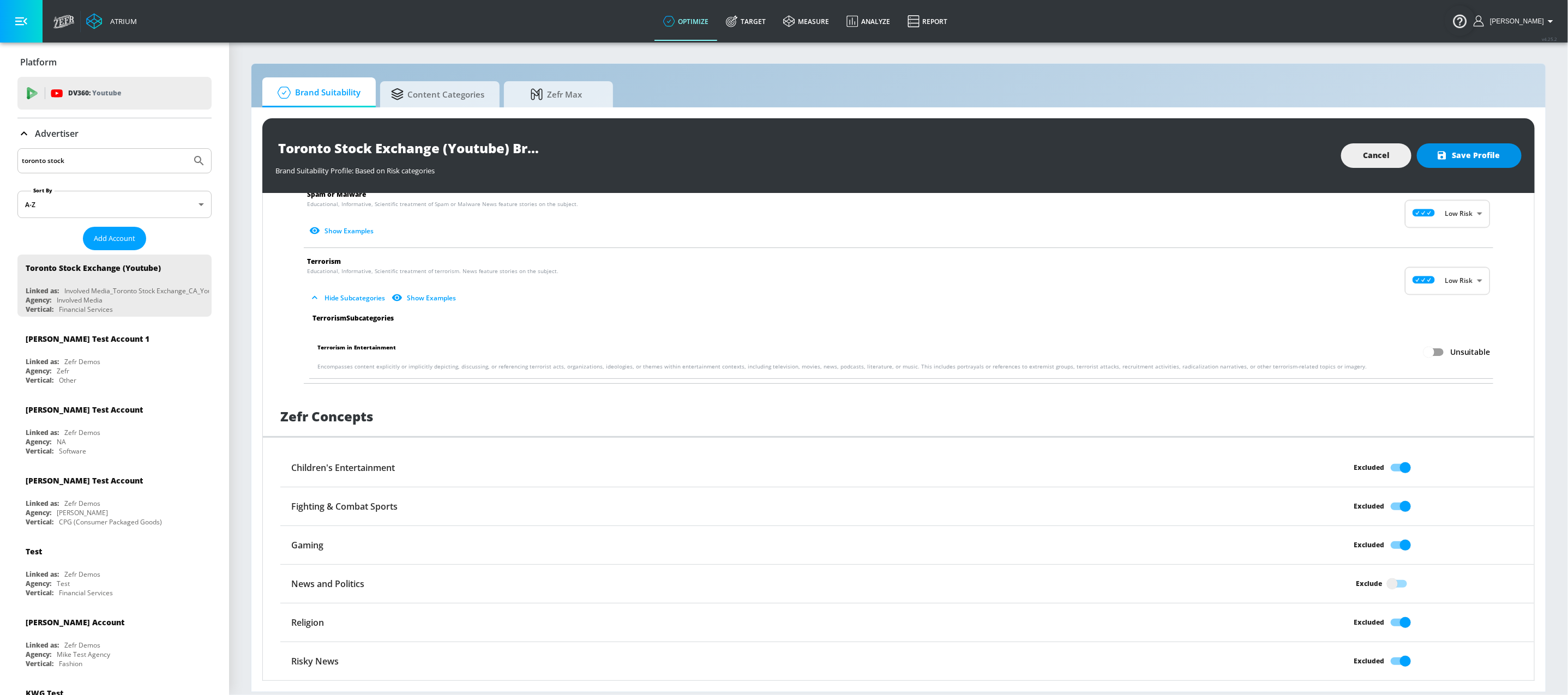
click at [1457, 158] on span "Save Profile" at bounding box center [1469, 156] width 61 height 13
